Goal: Task Accomplishment & Management: Manage account settings

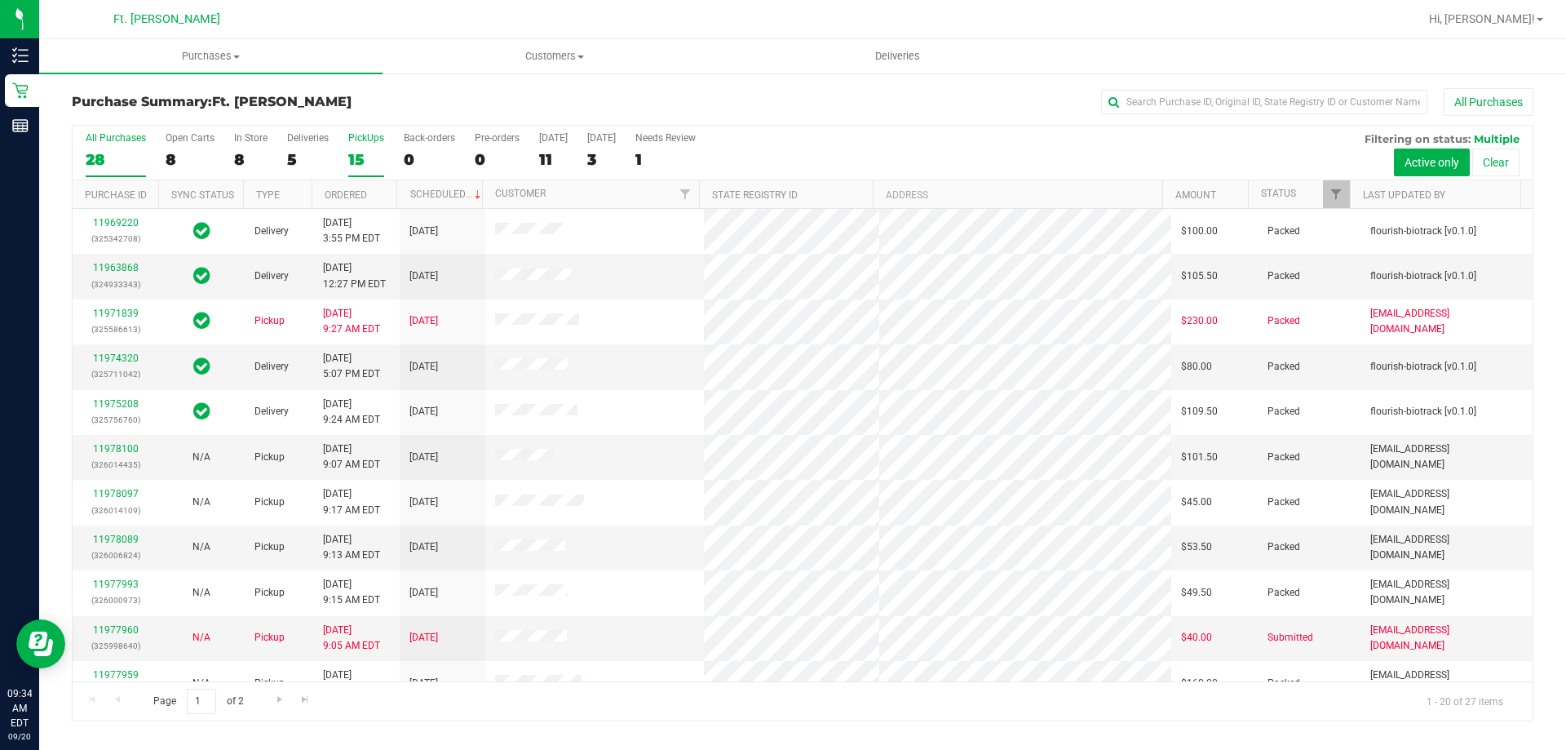
click at [350, 148] on label "PickUps 15" at bounding box center [366, 154] width 36 height 45
click at [0, 0] on input "PickUps 15" at bounding box center [0, 0] width 0 height 0
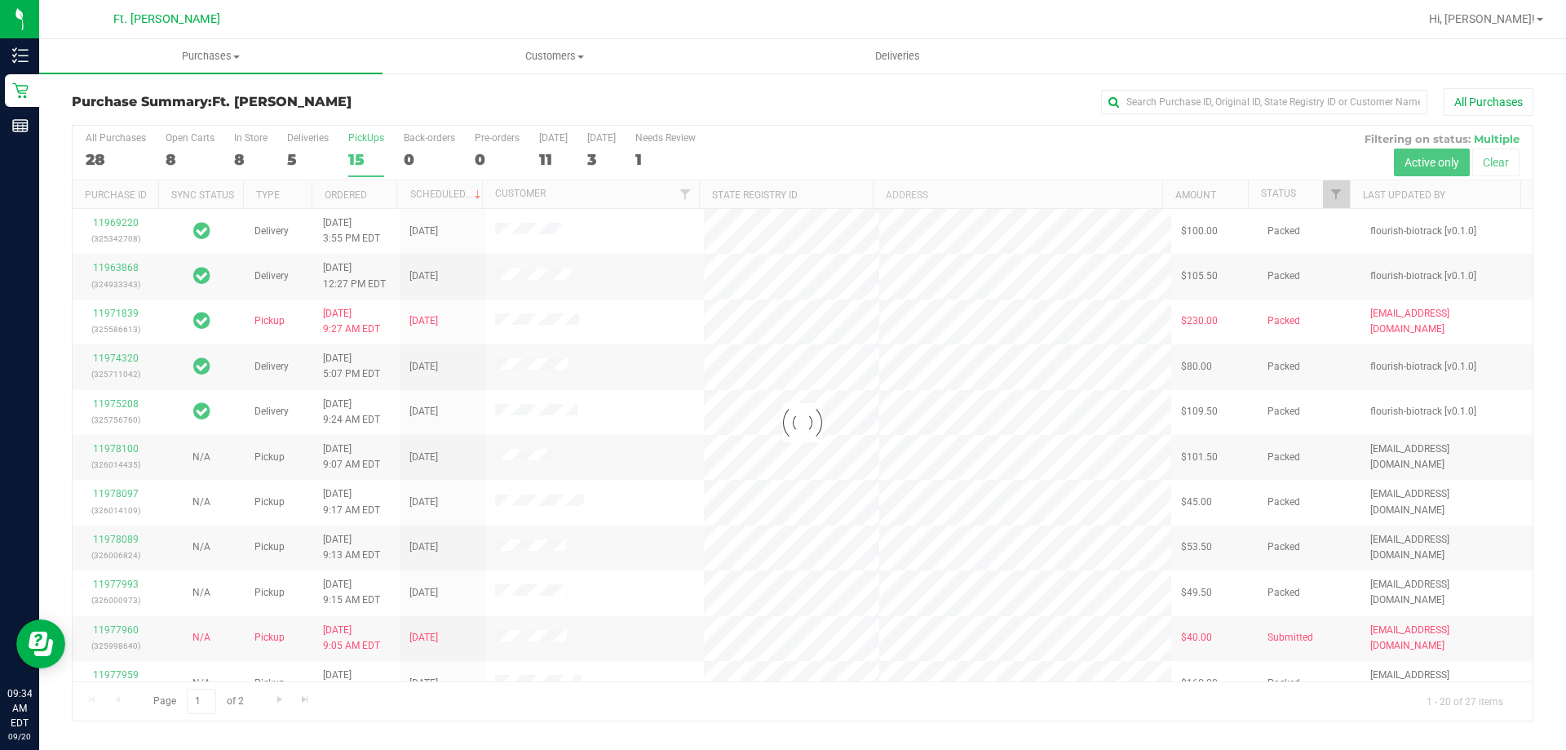
click at [384, 98] on h3 "Purchase Summary: Ft. [PERSON_NAME]" at bounding box center [315, 102] width 487 height 15
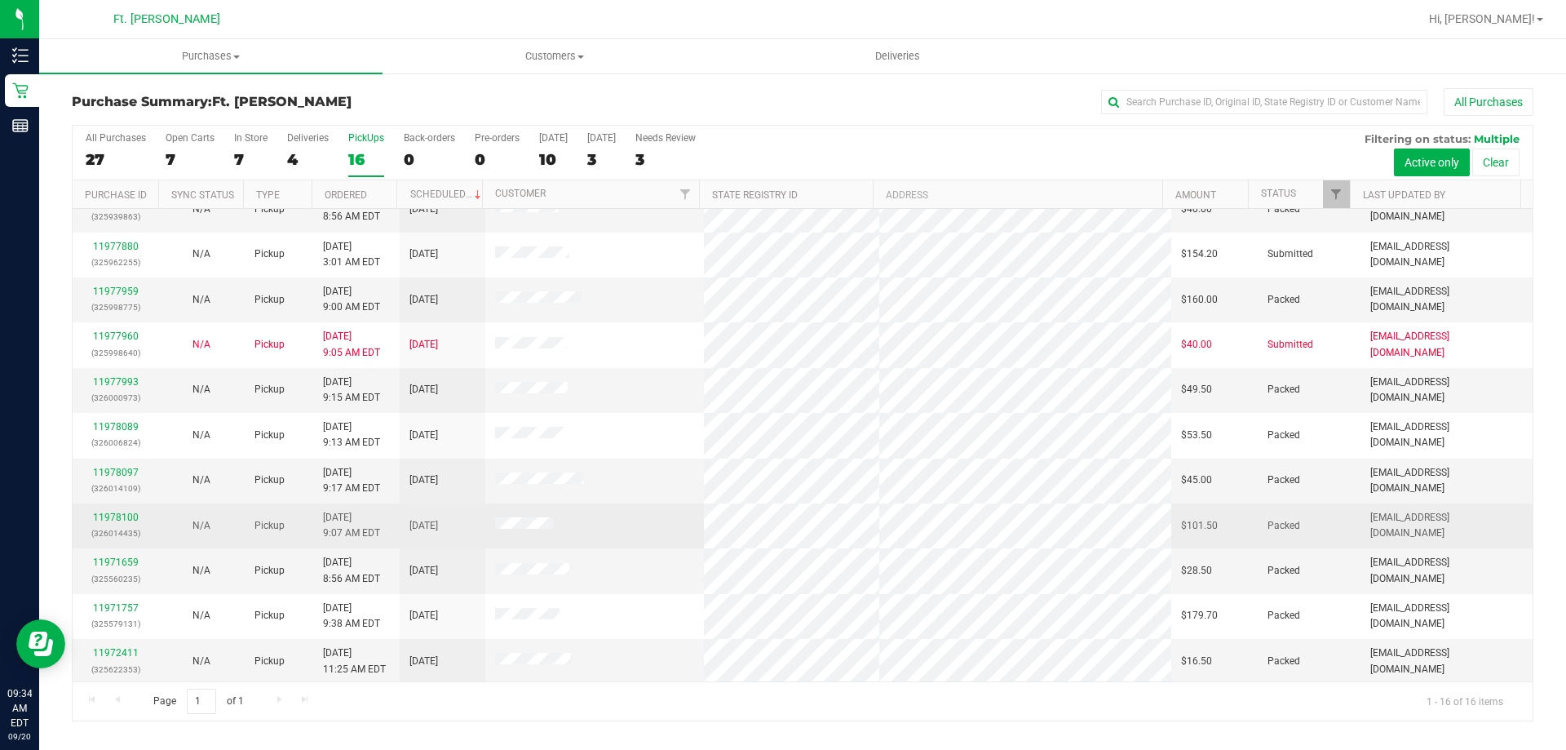
scroll to position [250, 0]
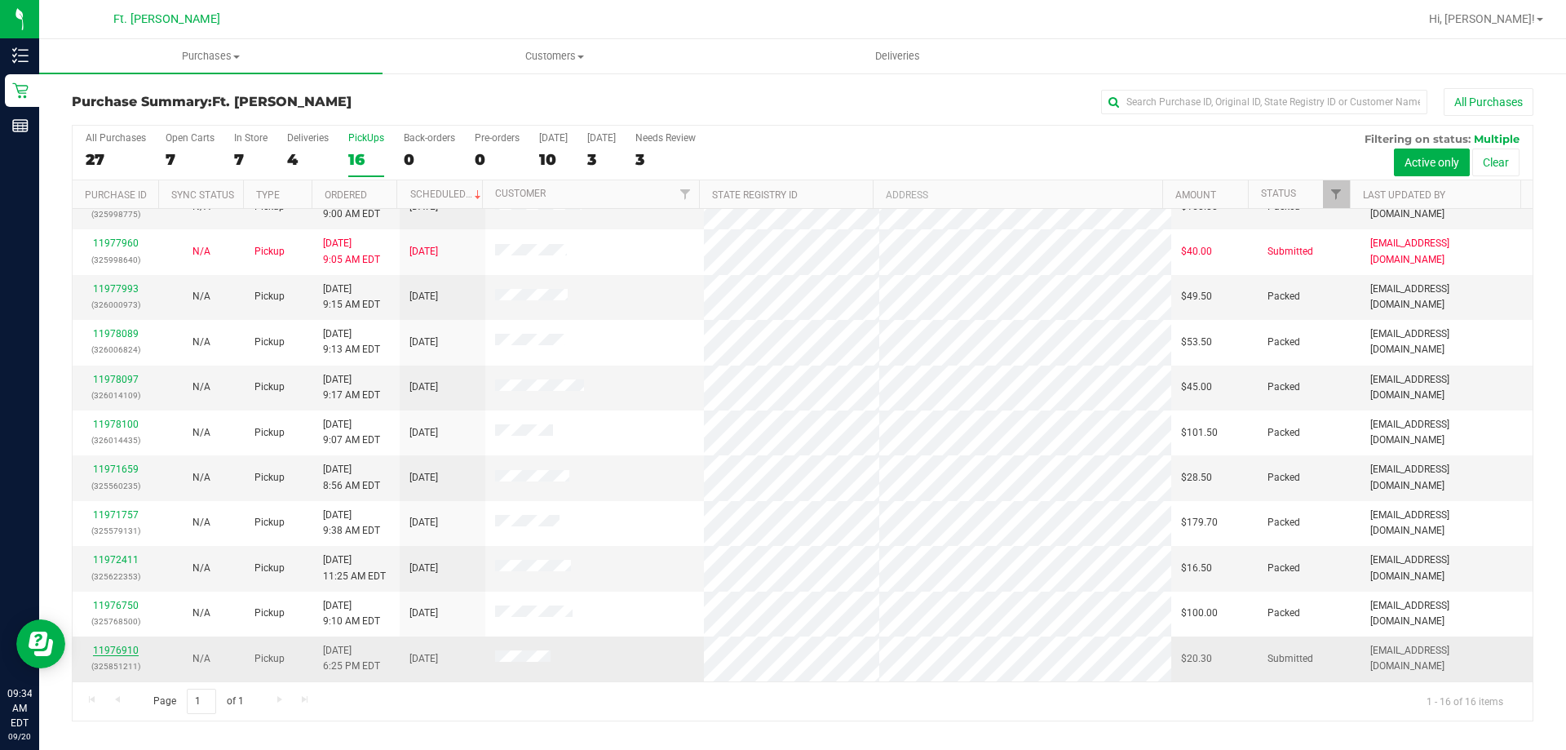
click at [132, 645] on link "11976910" at bounding box center [116, 650] width 46 height 11
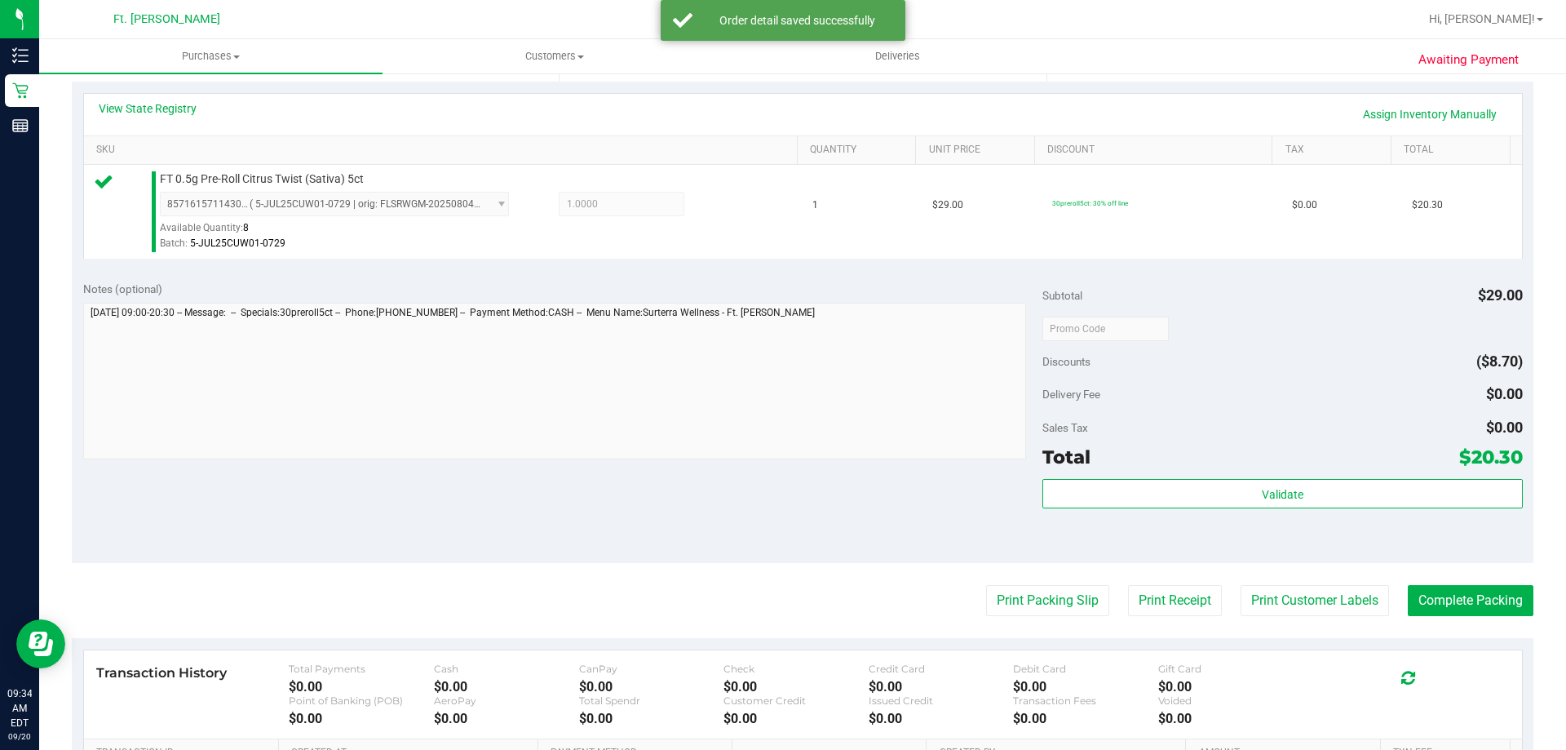
scroll to position [571, 0]
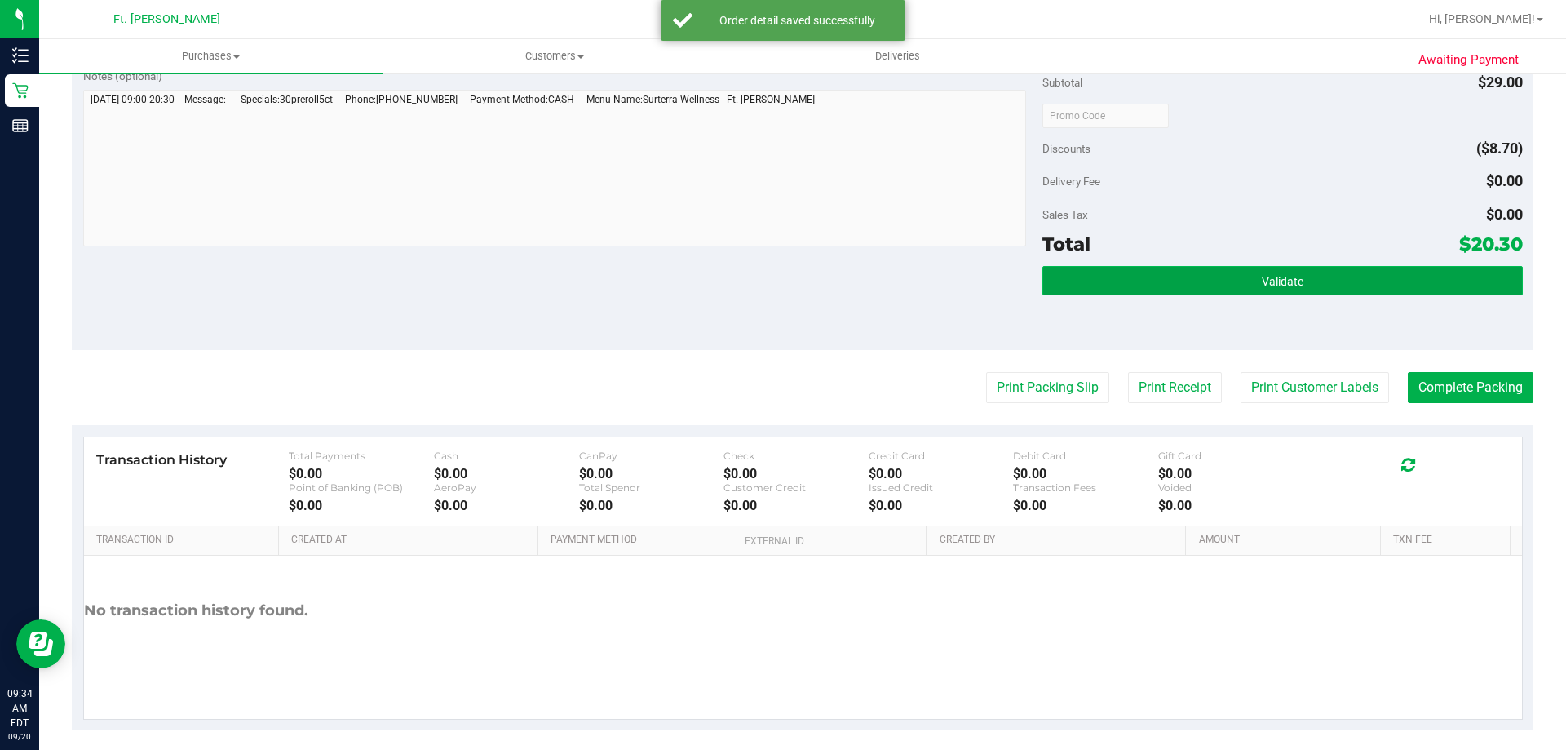
click at [1298, 268] on button "Validate" at bounding box center [1283, 280] width 480 height 29
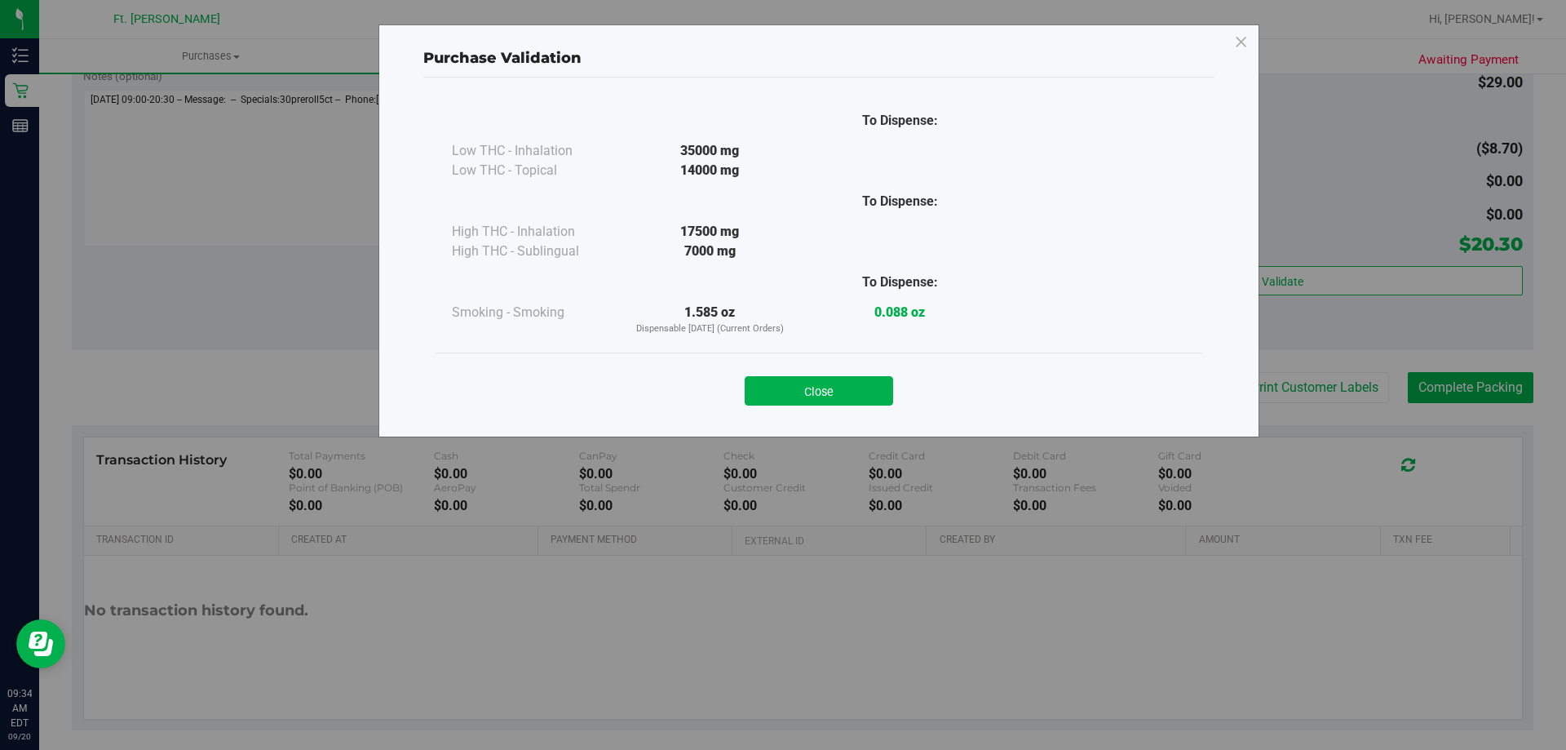
click at [888, 366] on div "Close" at bounding box center [819, 386] width 742 height 41
click at [888, 369] on div "Close" at bounding box center [819, 386] width 742 height 41
click at [884, 386] on button "Close" at bounding box center [819, 390] width 148 height 29
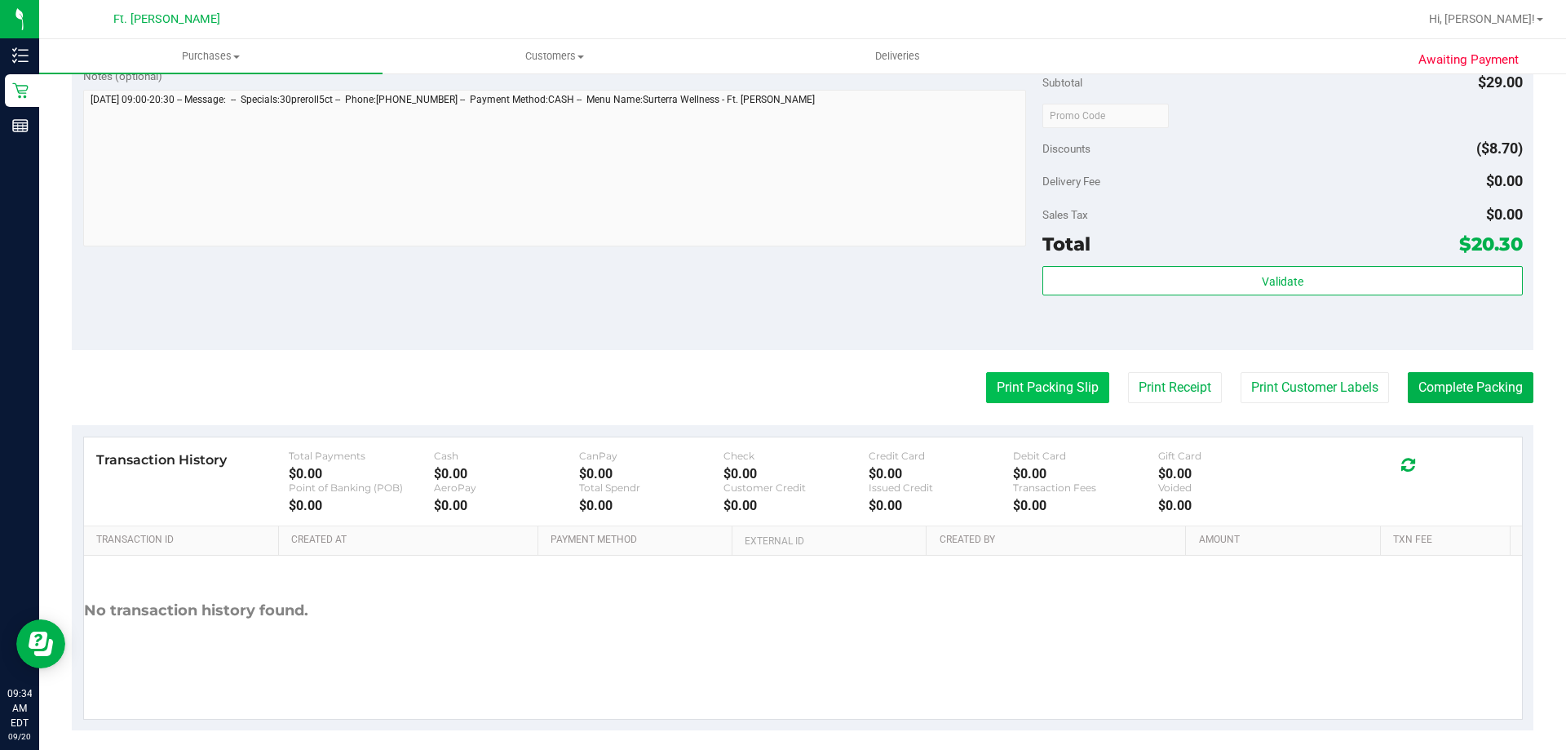
click at [993, 377] on button "Print Packing Slip" at bounding box center [1047, 387] width 123 height 31
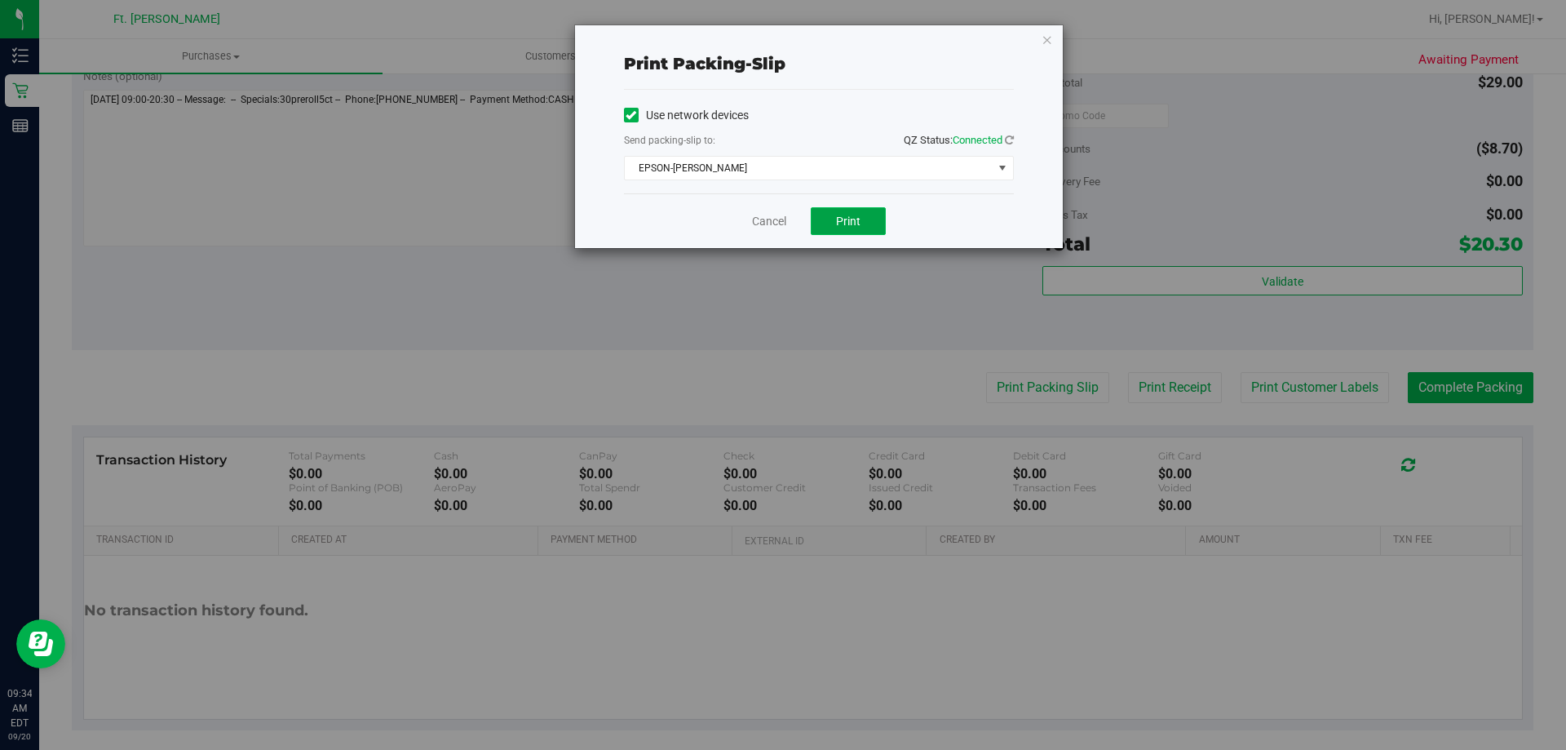
click at [840, 217] on span "Print" at bounding box center [848, 221] width 24 height 13
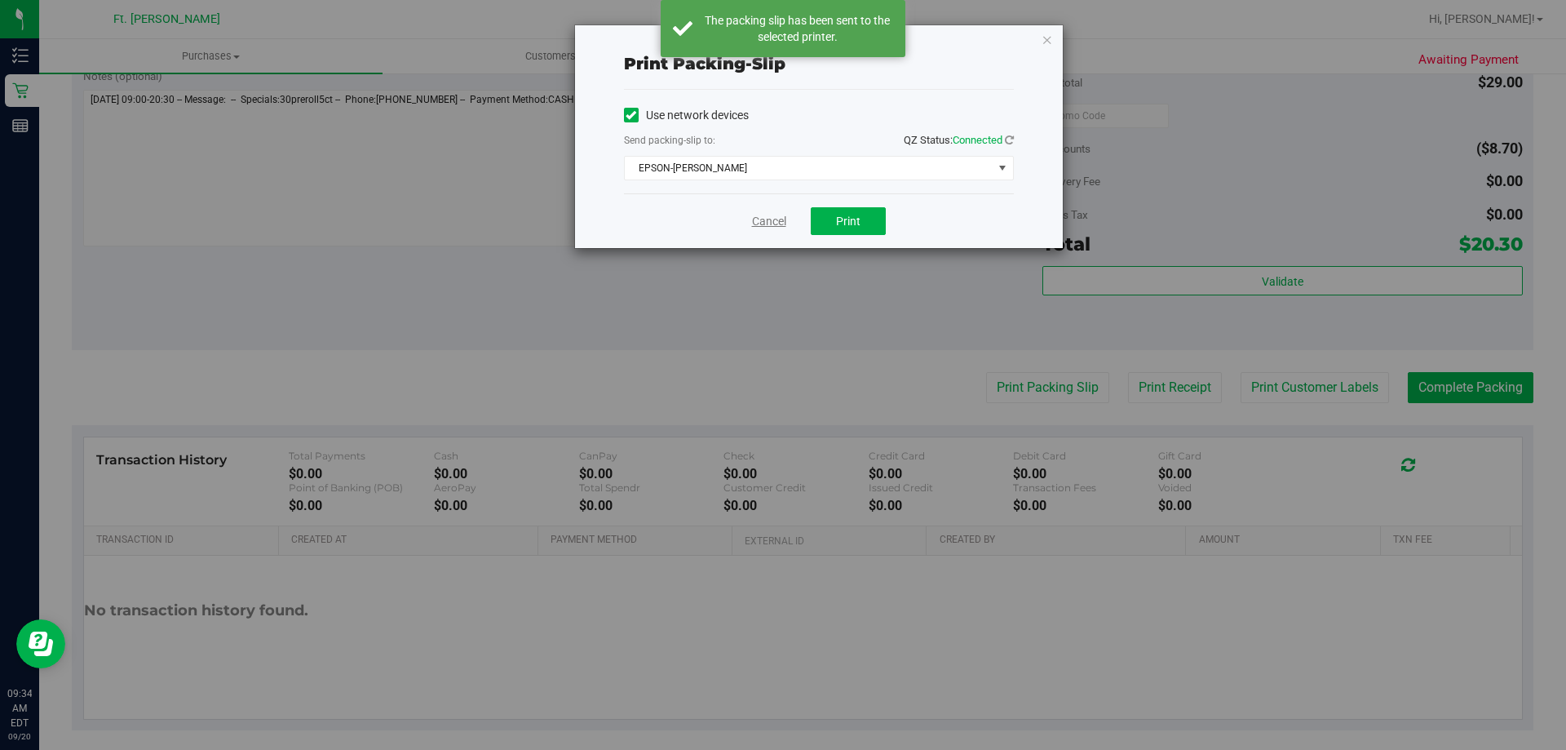
click at [774, 218] on link "Cancel" at bounding box center [769, 221] width 34 height 17
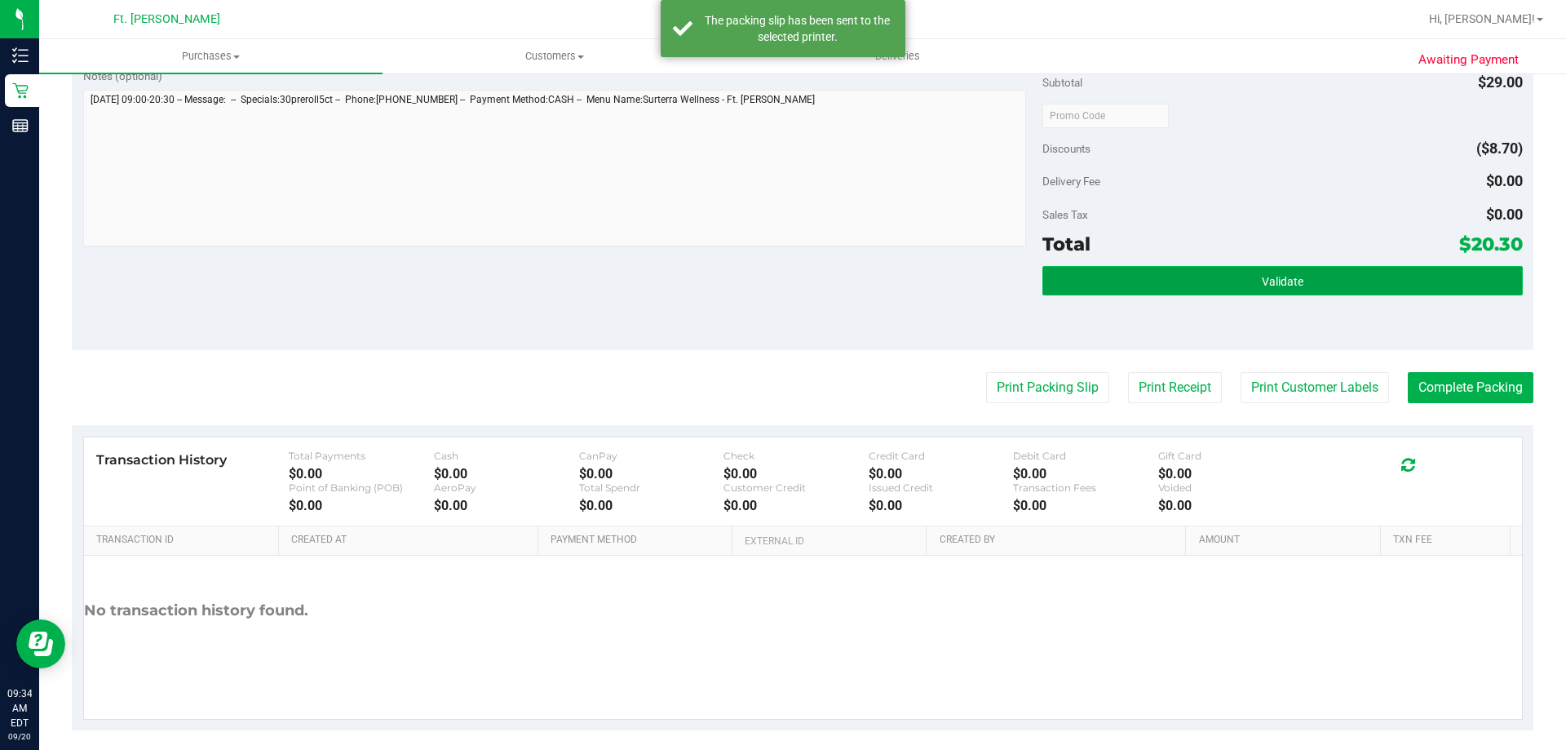
click at [1238, 286] on button "Validate" at bounding box center [1283, 280] width 480 height 29
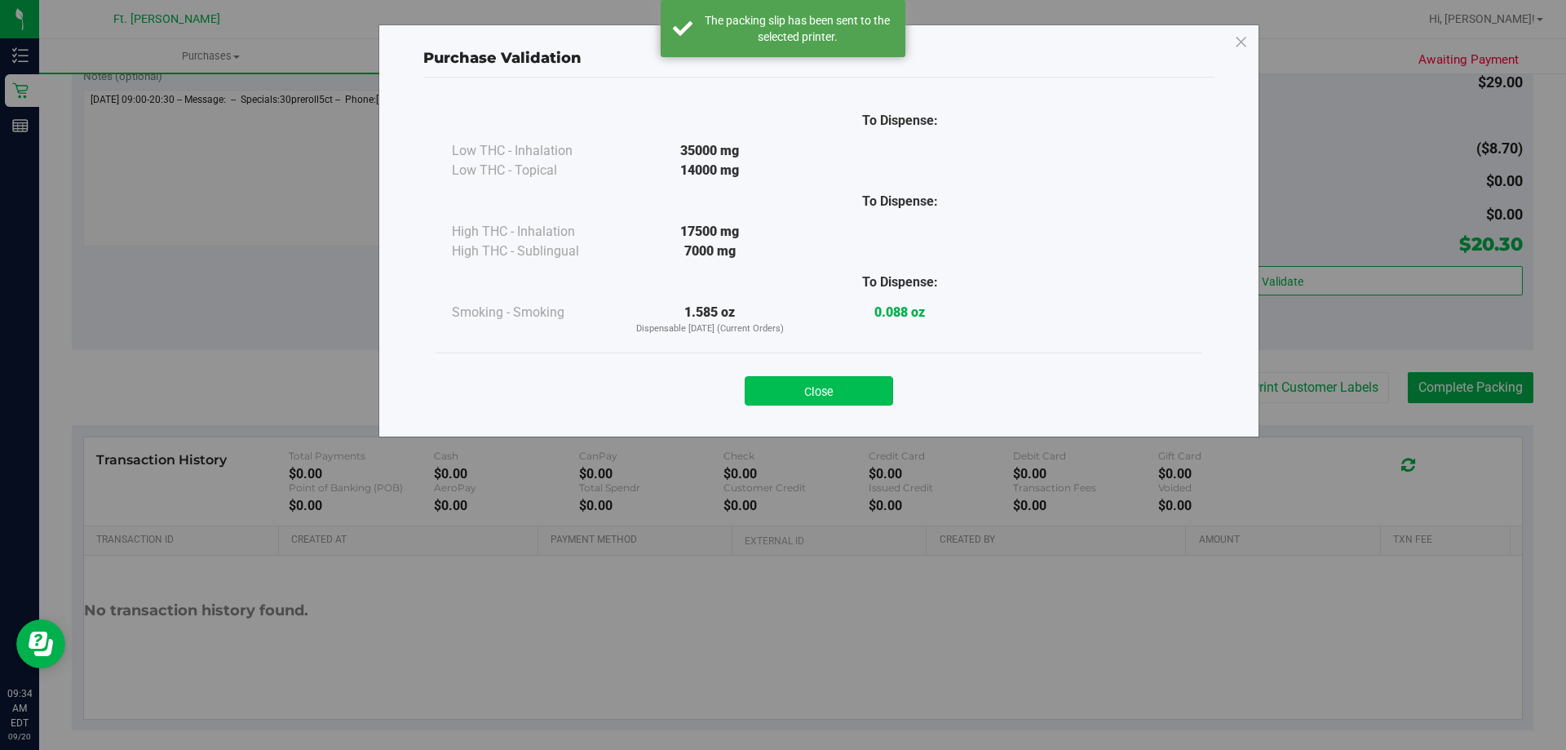
click at [848, 388] on button "Close" at bounding box center [819, 390] width 148 height 29
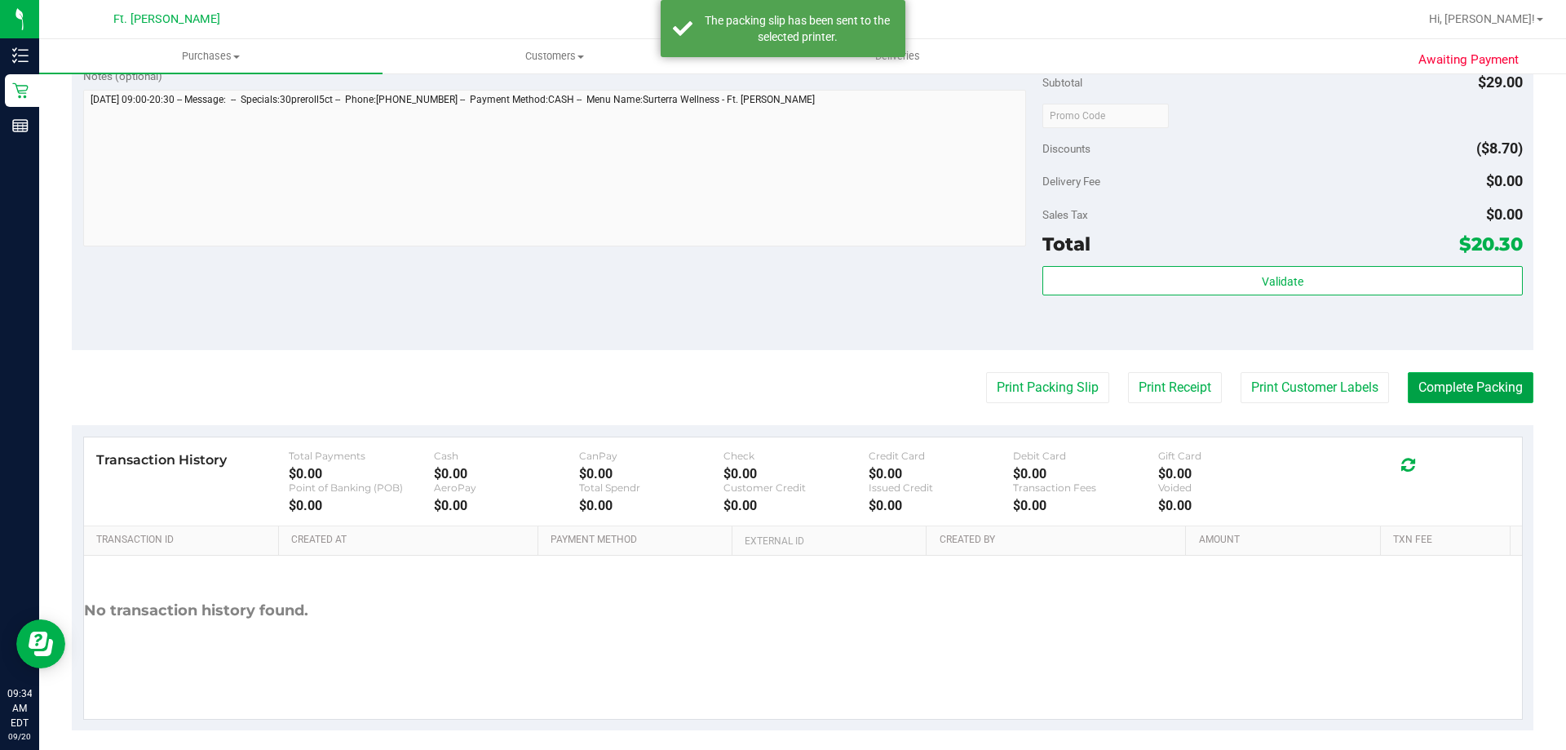
click at [1460, 396] on button "Complete Packing" at bounding box center [1471, 387] width 126 height 31
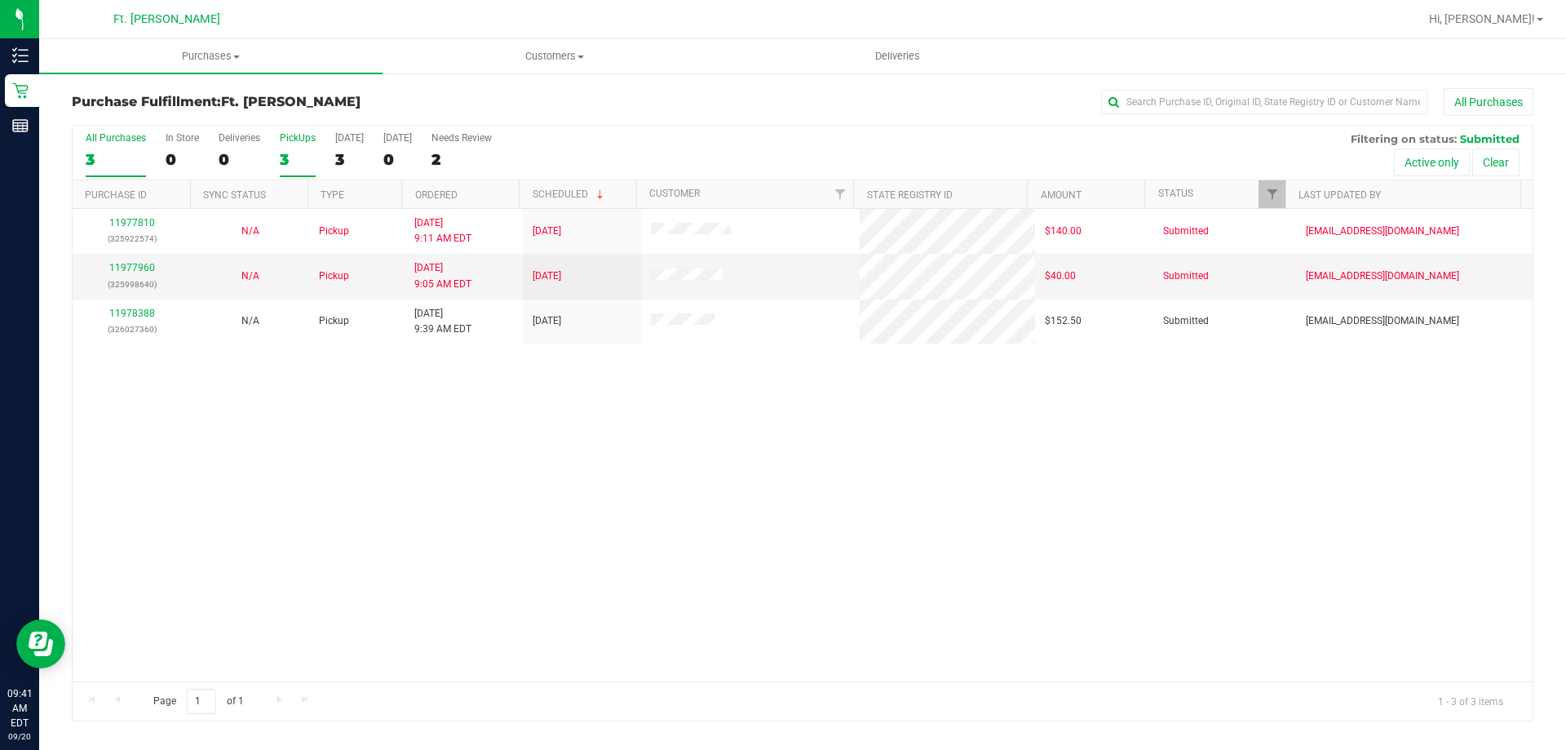
click at [300, 146] on label "PickUps 3" at bounding box center [298, 154] width 36 height 45
click at [0, 0] on input "PickUps 3" at bounding box center [0, 0] width 0 height 0
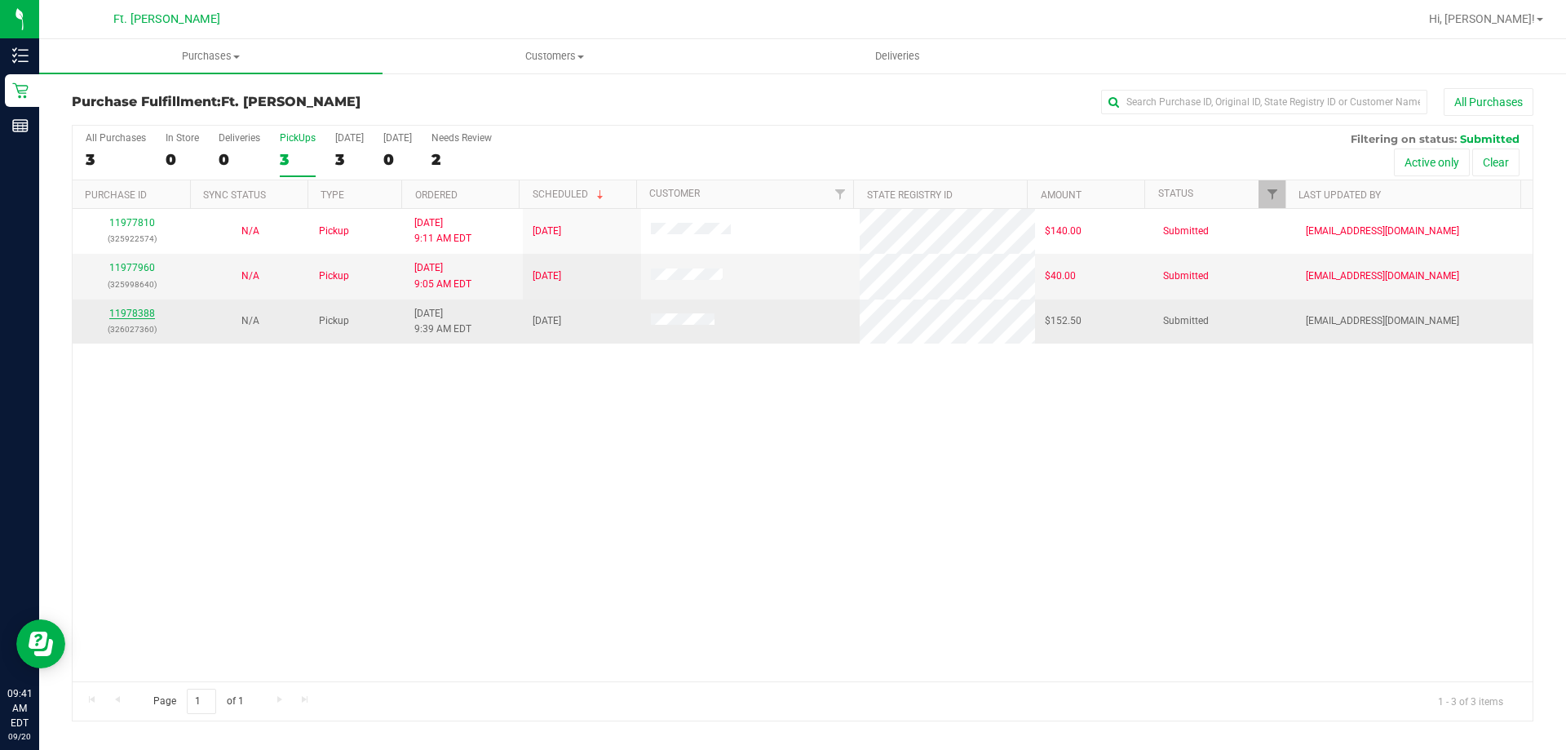
click at [131, 308] on link "11978388" at bounding box center [132, 313] width 46 height 11
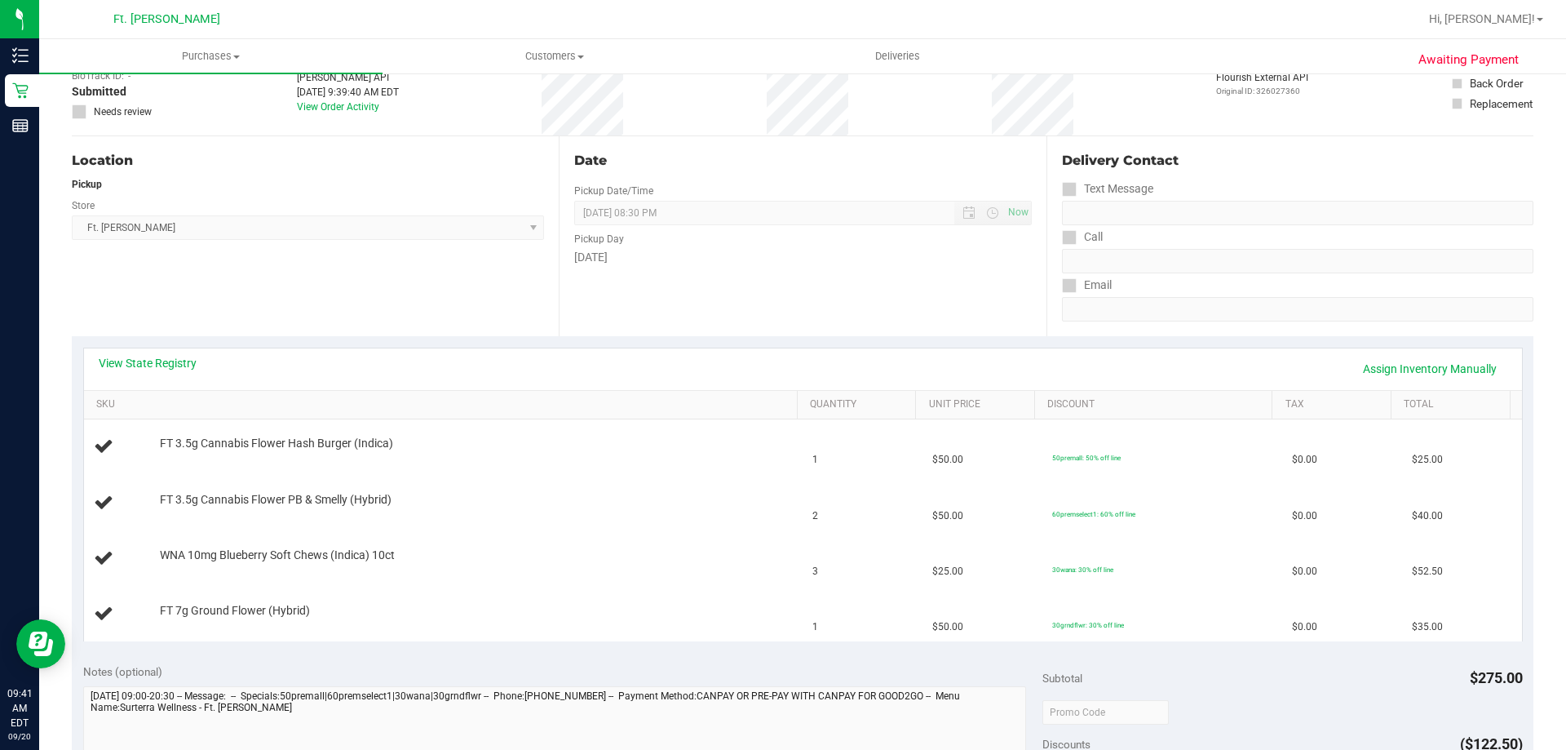
scroll to position [163, 0]
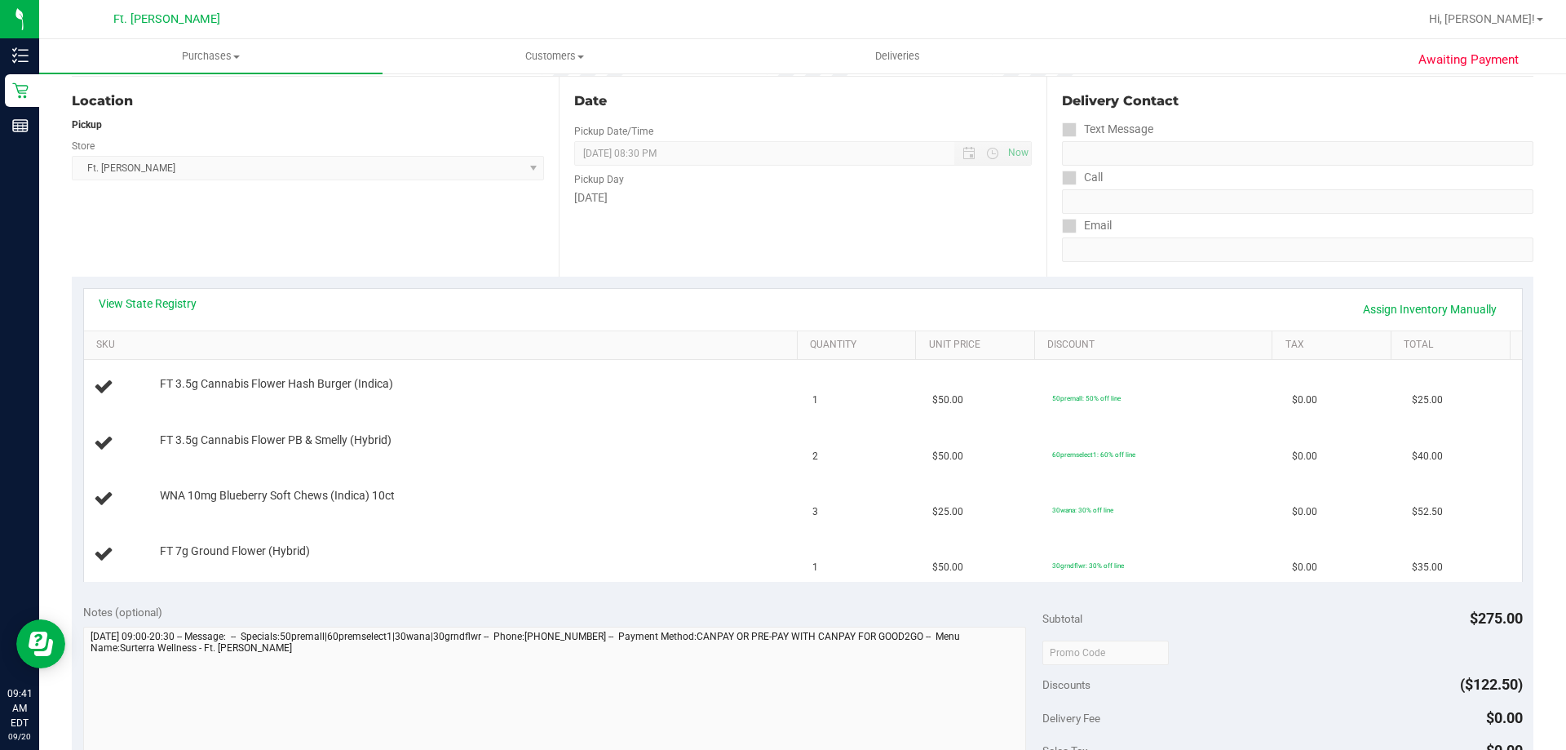
click at [315, 140] on div "Store" at bounding box center [308, 144] width 472 height 24
click at [606, 147] on span "[DATE] 08:30 PM Now" at bounding box center [802, 153] width 457 height 24
click at [680, 212] on div "Date Pickup Date/Time [DATE] Now [DATE] 08:30 PM Now Pickup Day [DATE]" at bounding box center [802, 177] width 487 height 200
click at [680, 213] on div "Date Pickup Date/Time [DATE] Now [DATE] 08:30 PM Now Pickup Day [DATE]" at bounding box center [802, 177] width 487 height 200
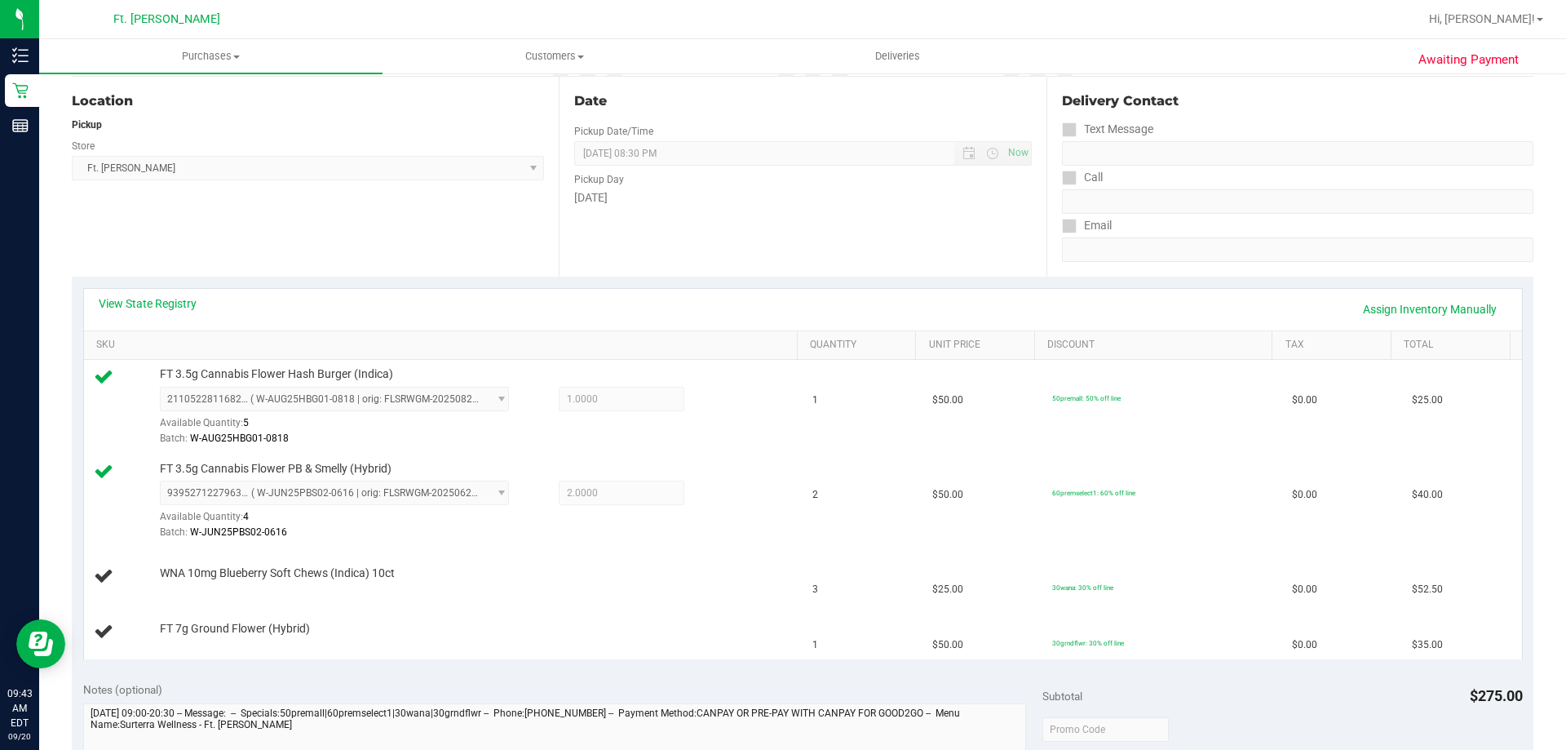
click at [680, 213] on div "Date Pickup Date/Time [DATE] Now [DATE] 08:30 PM Now Pickup Day [DATE]" at bounding box center [802, 177] width 487 height 200
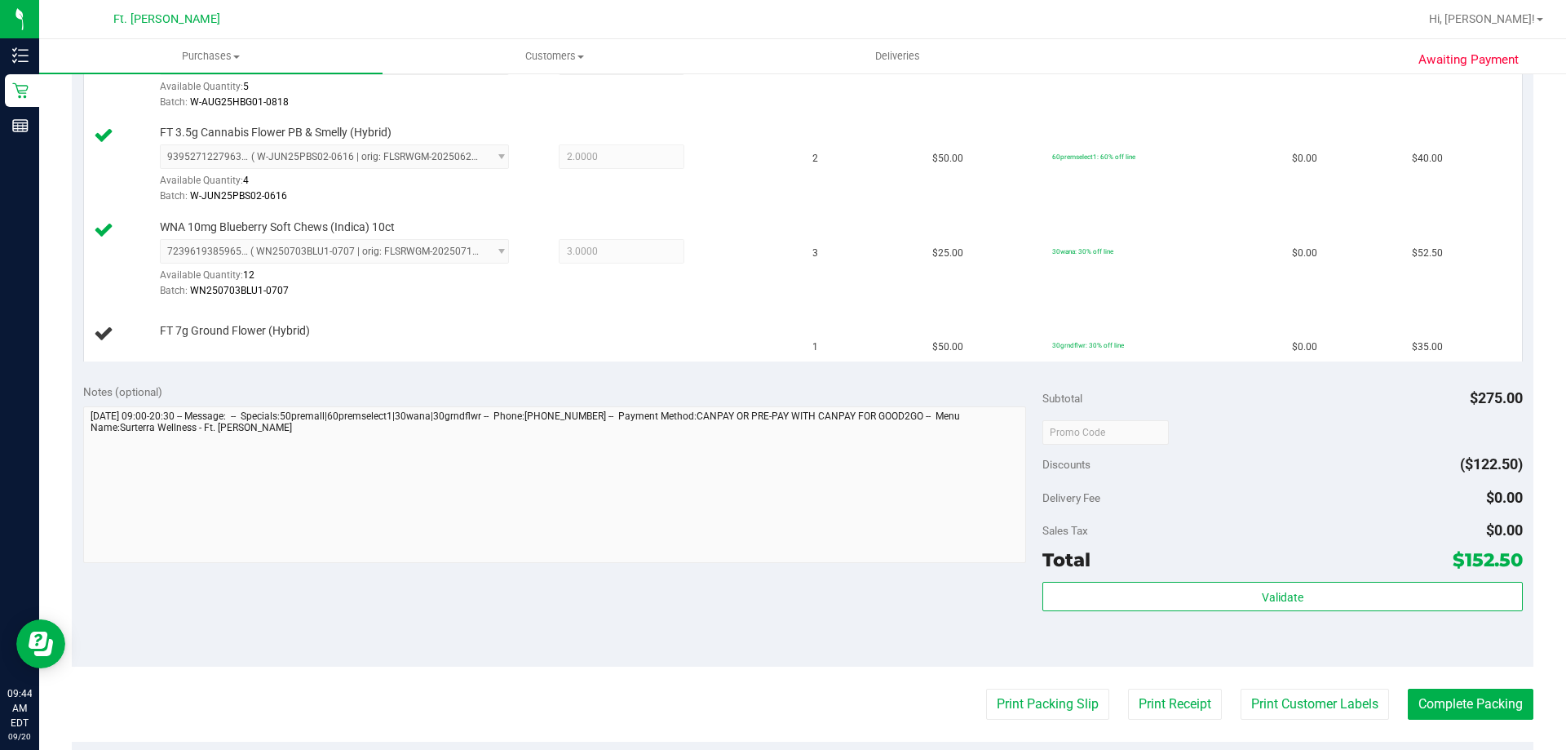
scroll to position [829, 0]
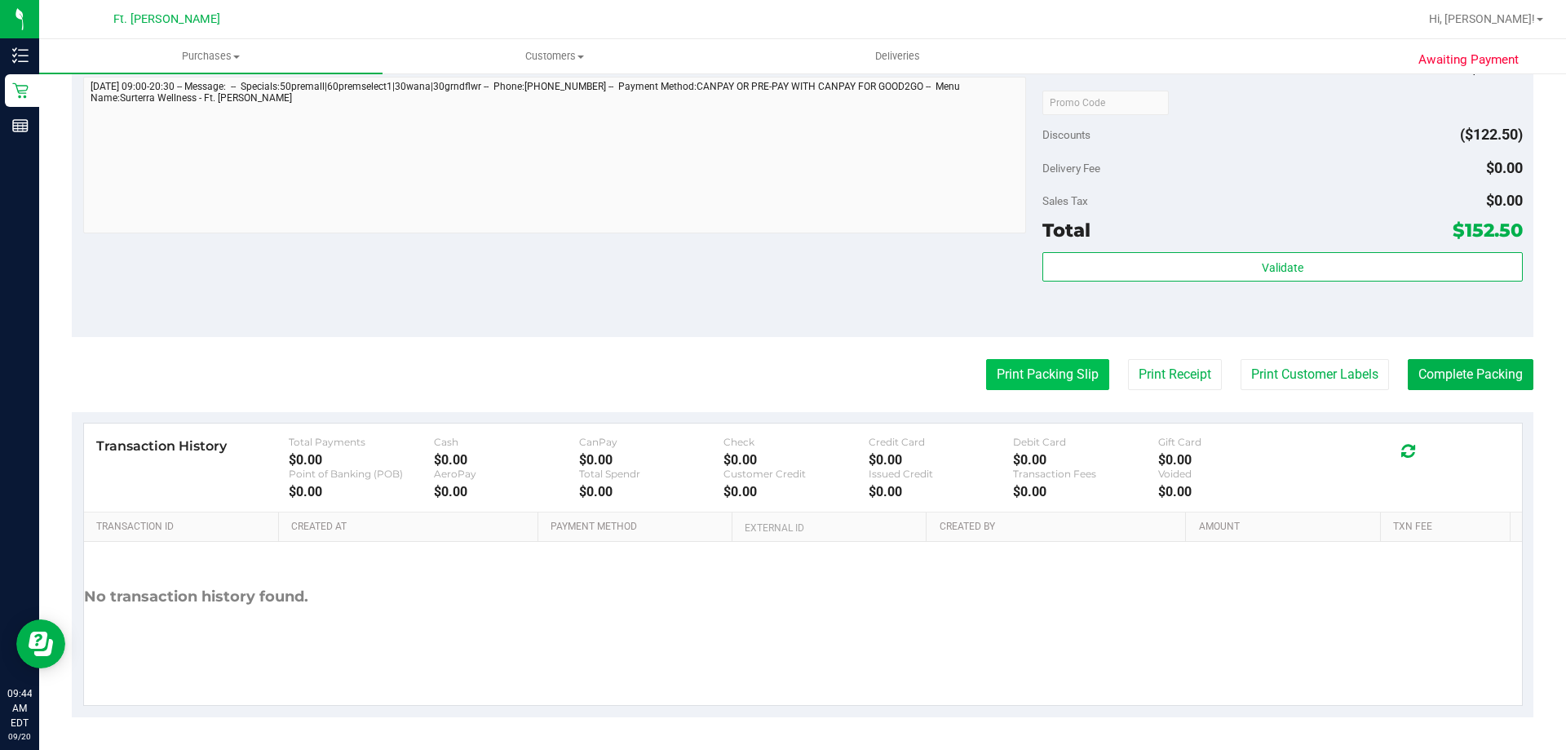
click at [1028, 366] on button "Print Packing Slip" at bounding box center [1047, 374] width 123 height 31
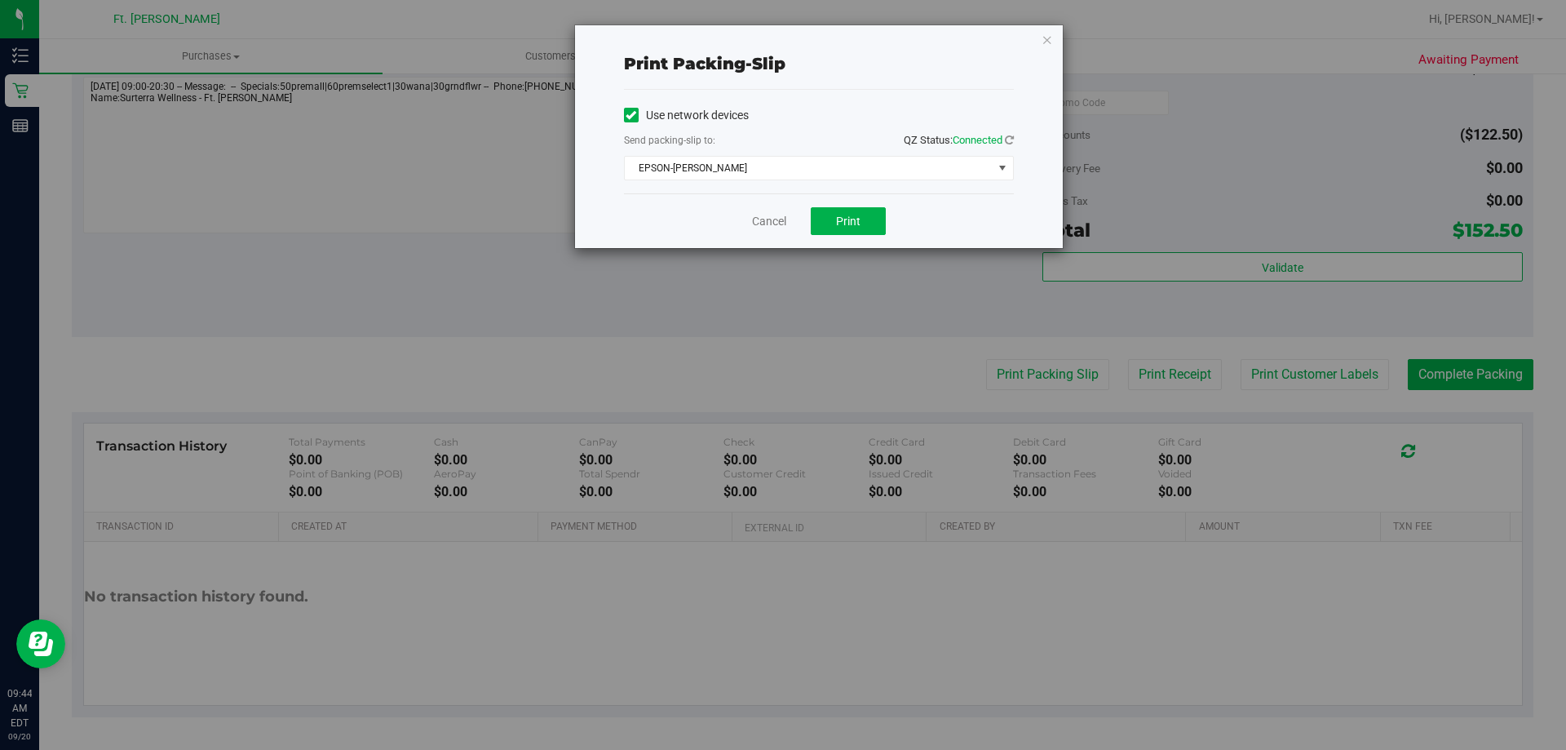
click at [856, 202] on div "Cancel Print" at bounding box center [819, 220] width 390 height 55
click at [847, 228] on button "Print" at bounding box center [848, 221] width 75 height 28
click at [766, 227] on link "Cancel" at bounding box center [769, 221] width 34 height 17
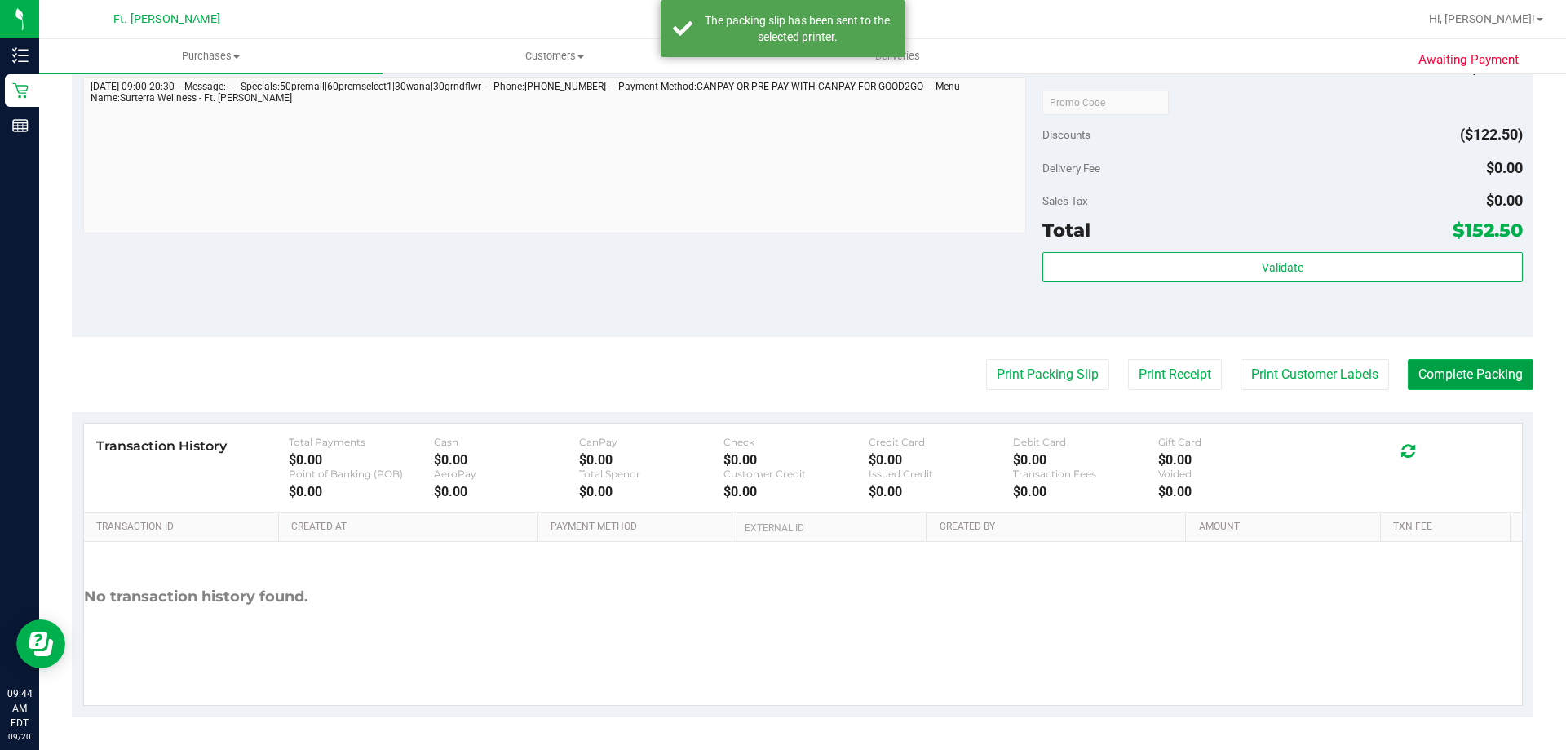
click at [1476, 377] on button "Complete Packing" at bounding box center [1471, 374] width 126 height 31
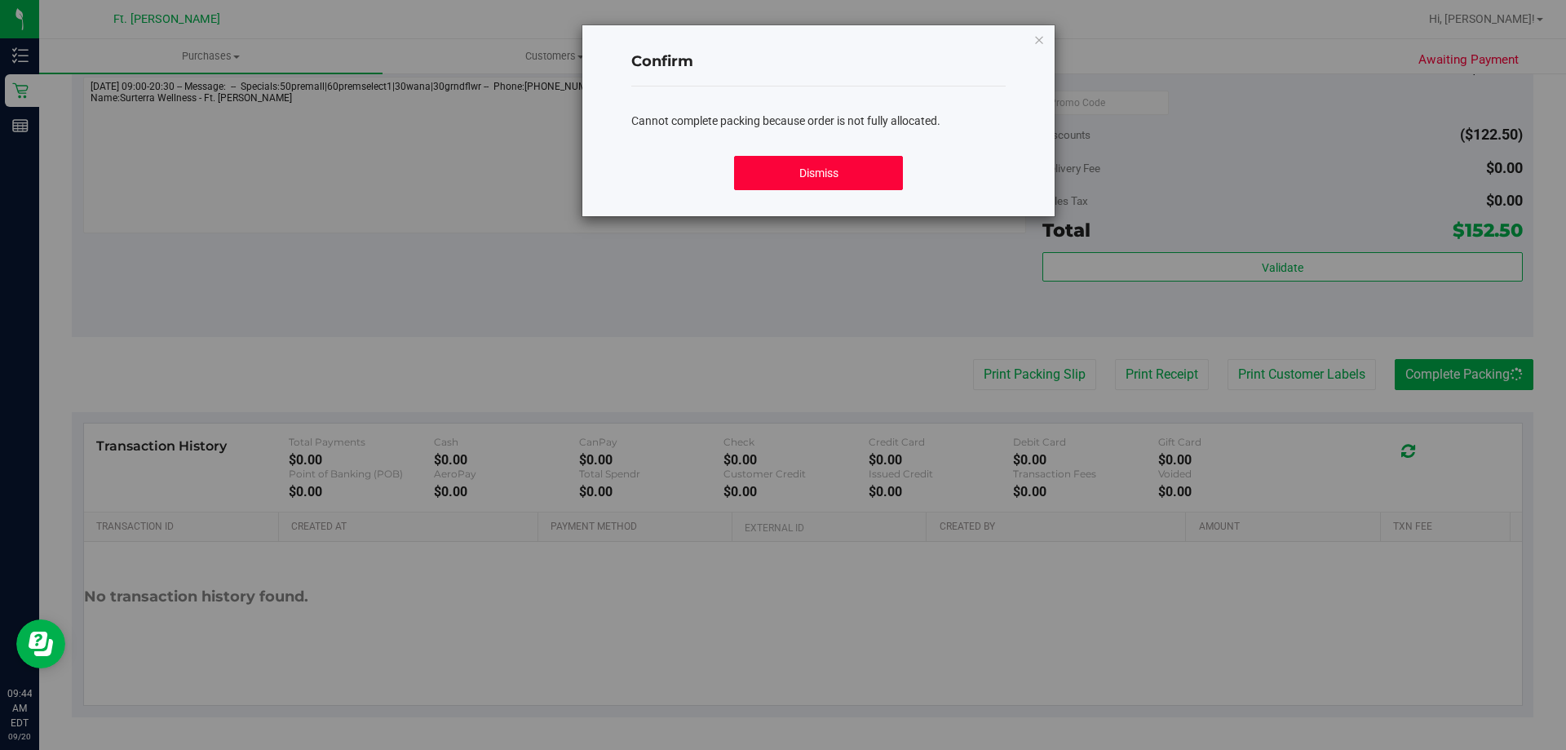
click at [864, 171] on button "Dismiss" at bounding box center [818, 173] width 168 height 34
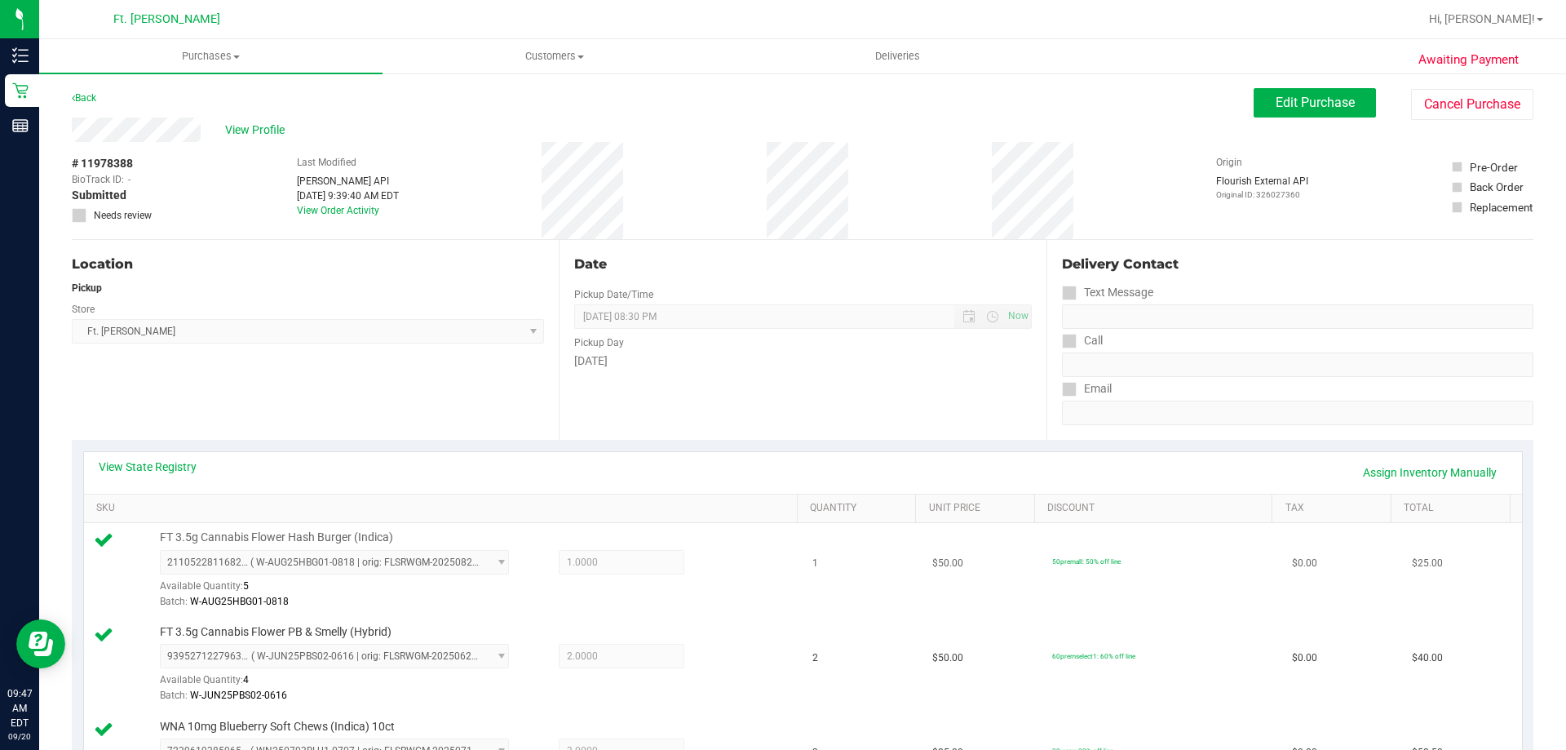
scroll to position [326, 0]
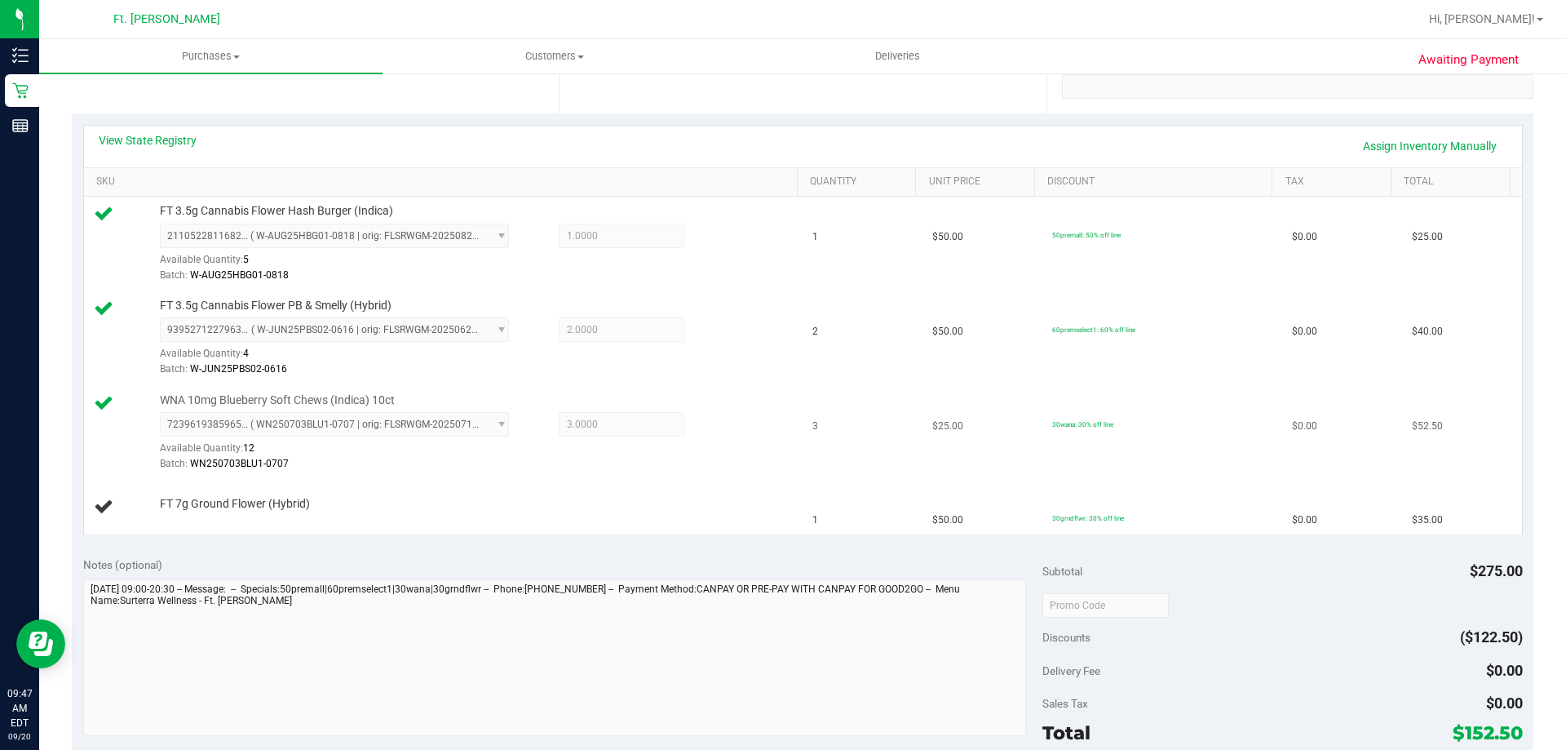
click at [513, 412] on div "7239619385965543 ( WN250703BLU1-0707 | orig: FLSRWGM-20250714-605 ) 72396193859…" at bounding box center [343, 440] width 367 height 56
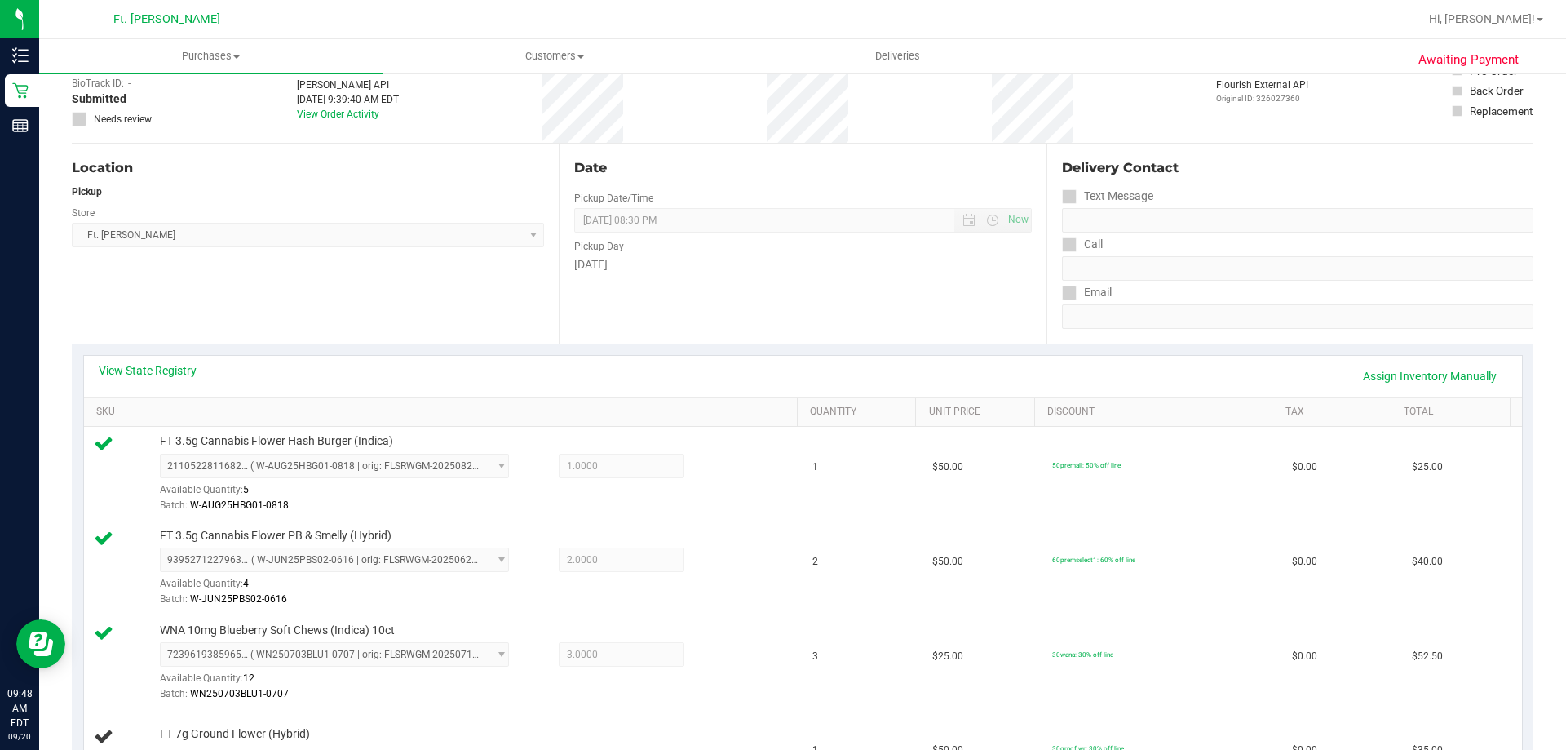
scroll to position [0, 0]
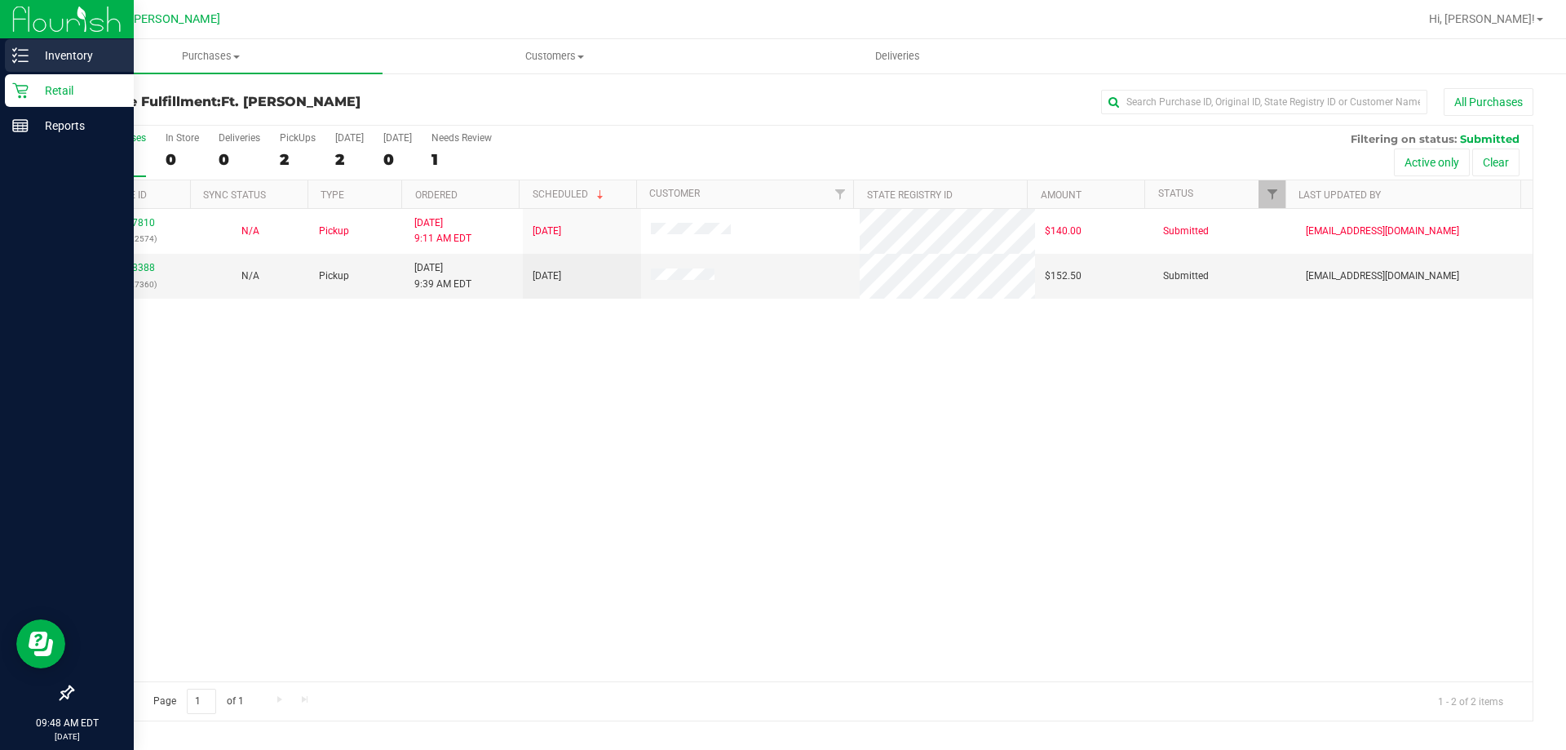
click at [36, 59] on p "Inventory" at bounding box center [78, 56] width 98 height 20
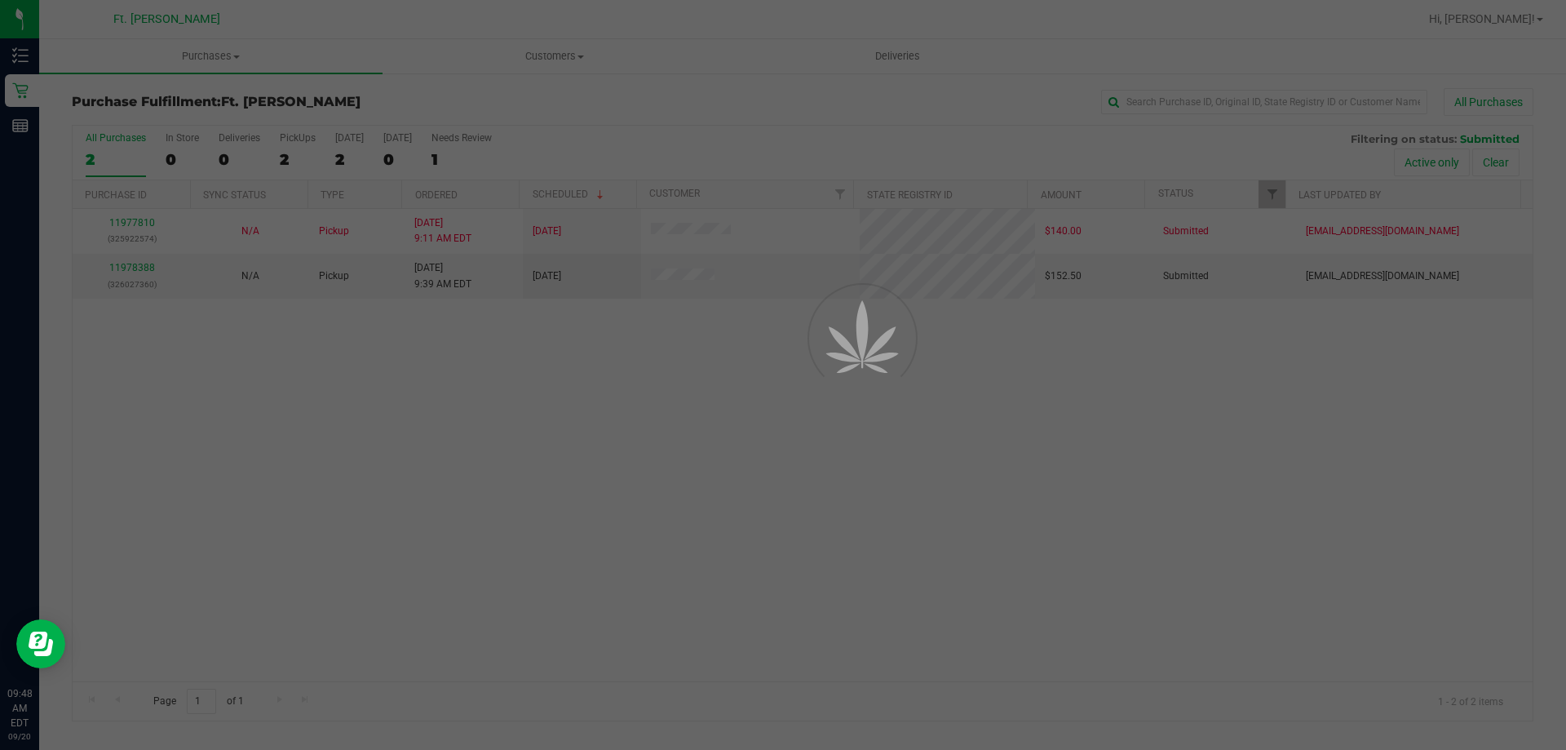
click at [1491, 21] on div at bounding box center [783, 375] width 1566 height 750
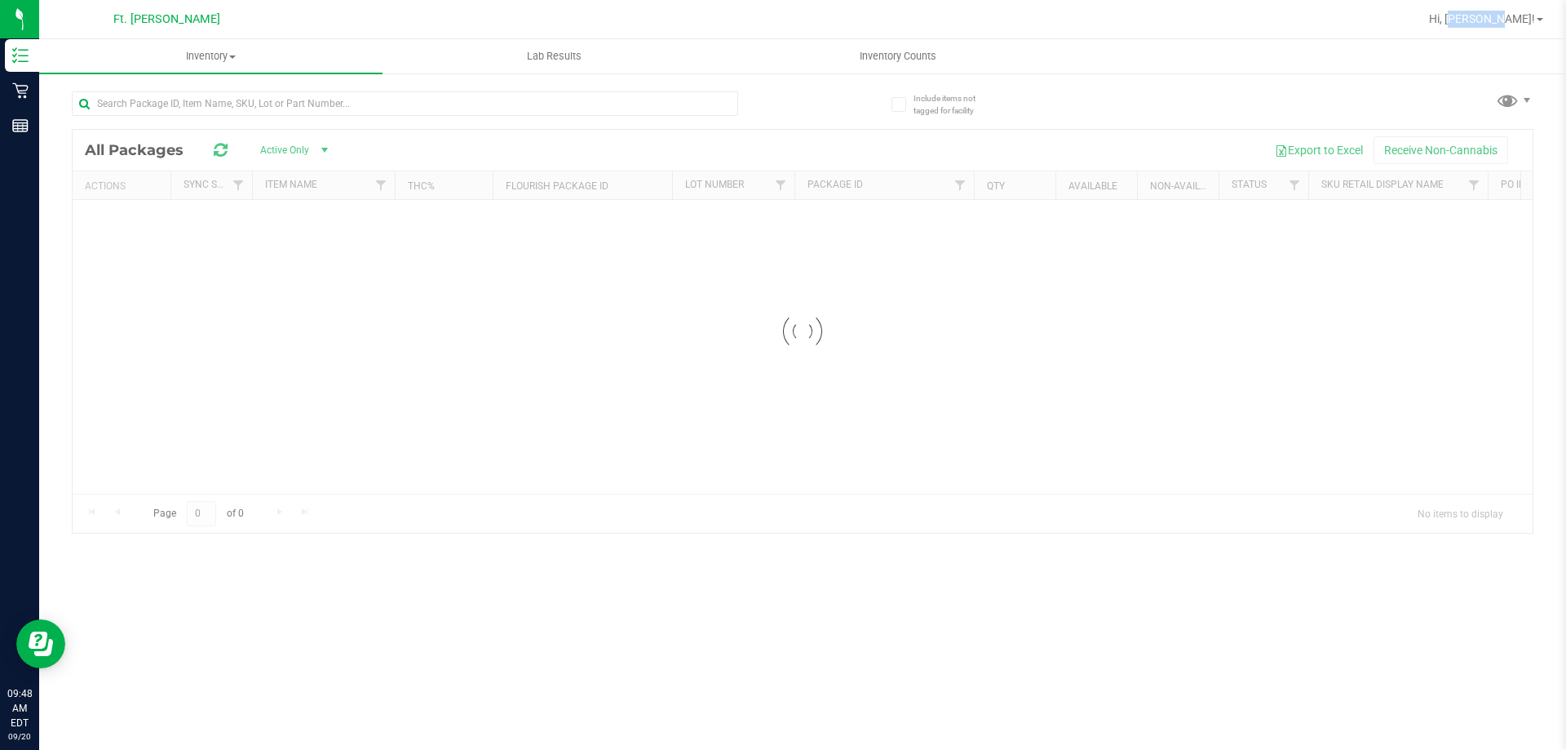
click at [1491, 21] on span "Hi, [PERSON_NAME]!" at bounding box center [1482, 18] width 106 height 13
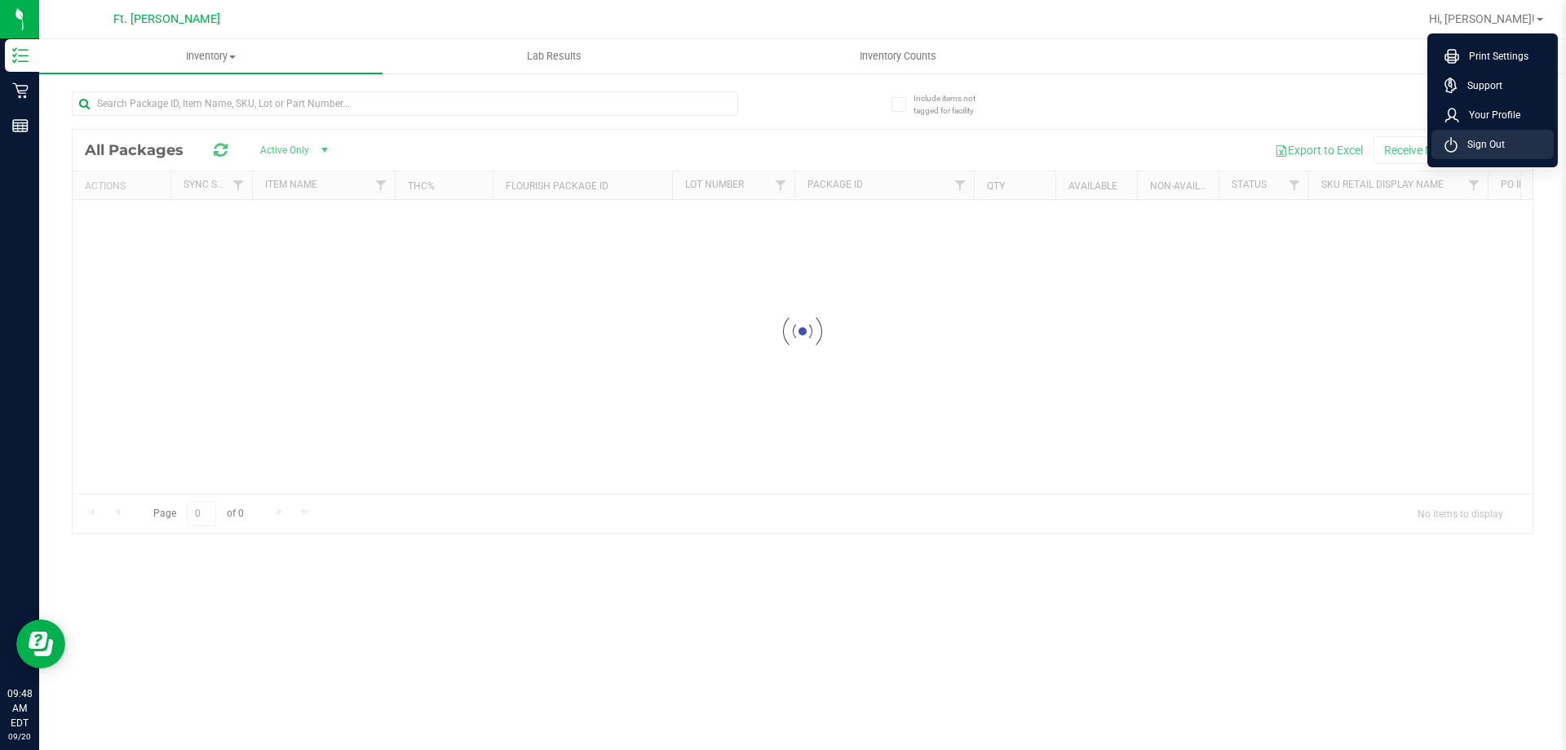
click at [1470, 143] on span "Sign Out" at bounding box center [1481, 144] width 47 height 16
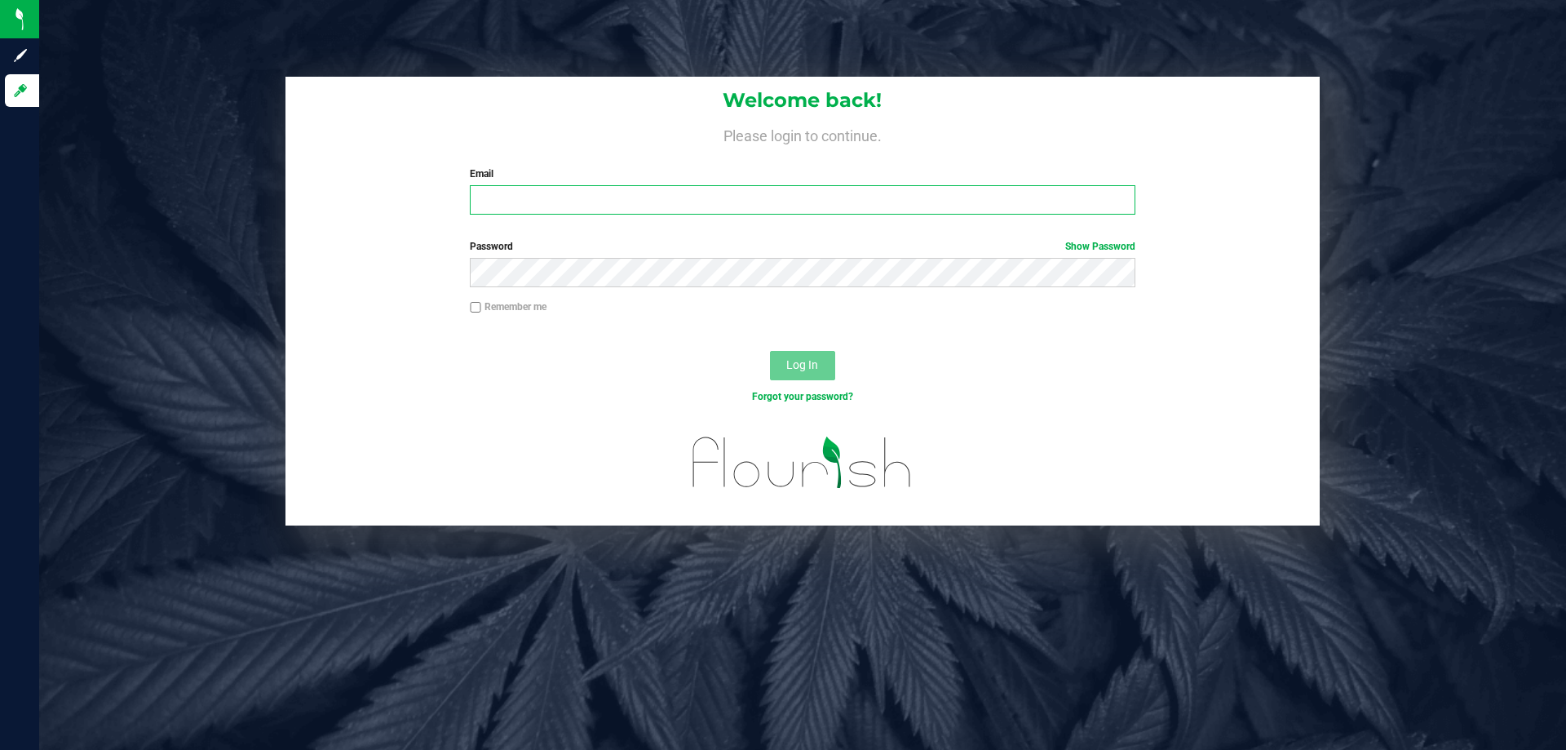
click at [730, 194] on input "Email" at bounding box center [802, 199] width 665 height 29
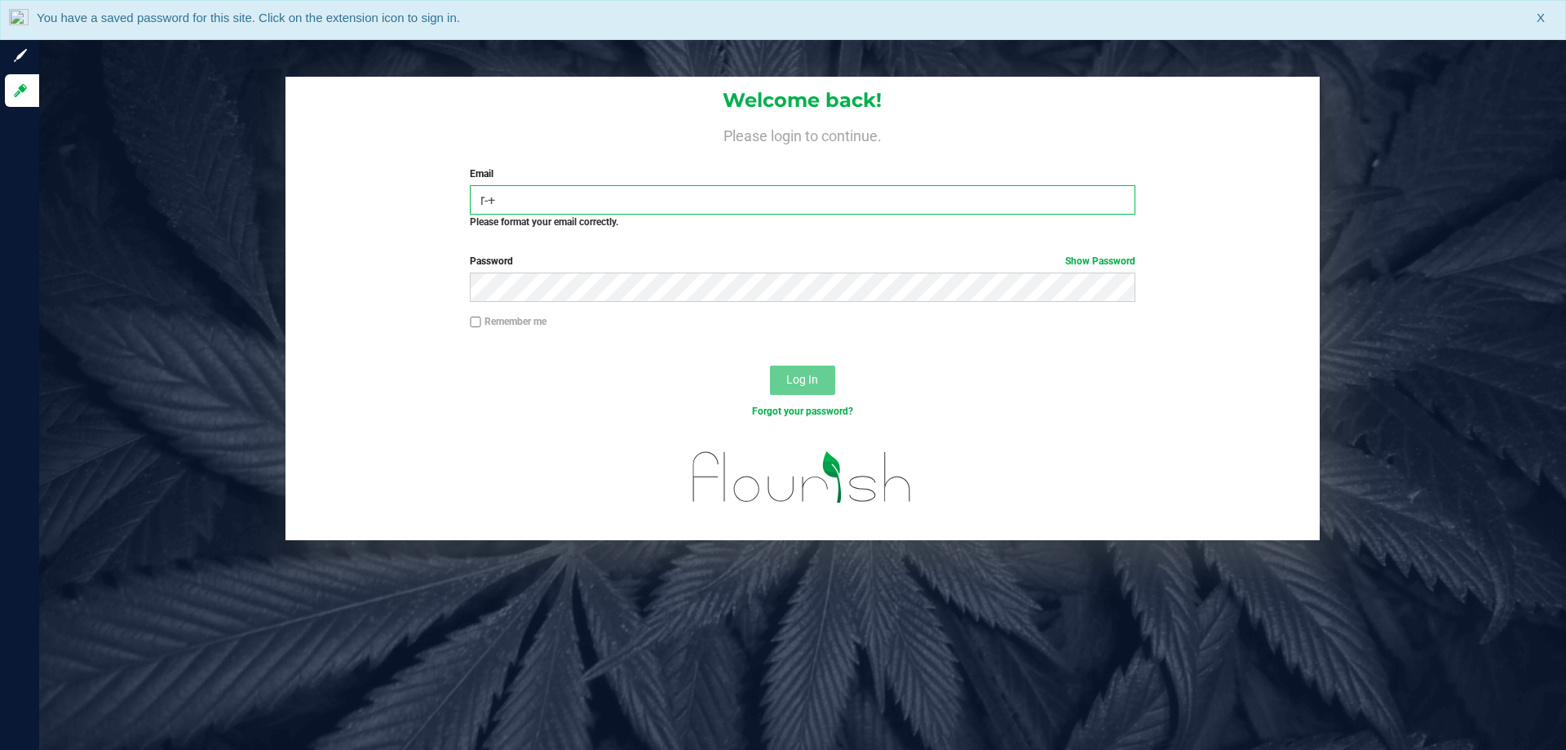
click at [1566, 0] on html "Sign up Log in Welcome back! Please login to continue. Email r-+ Required Pleas…" at bounding box center [783, 375] width 1566 height 750
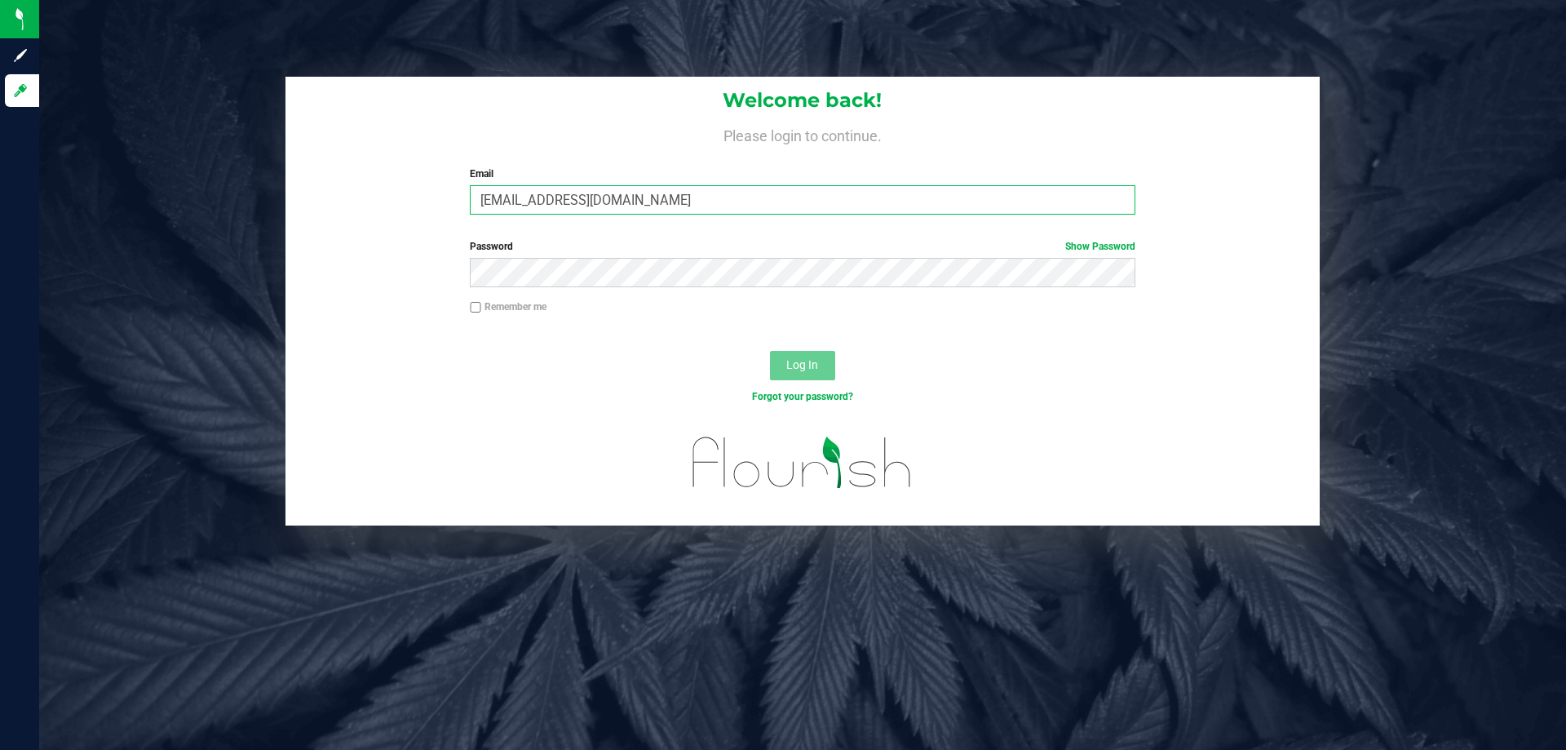
type input "[EMAIL_ADDRESS][DOMAIN_NAME]"
click at [770, 351] on button "Log In" at bounding box center [802, 365] width 65 height 29
